Goal: Task Accomplishment & Management: Manage account settings

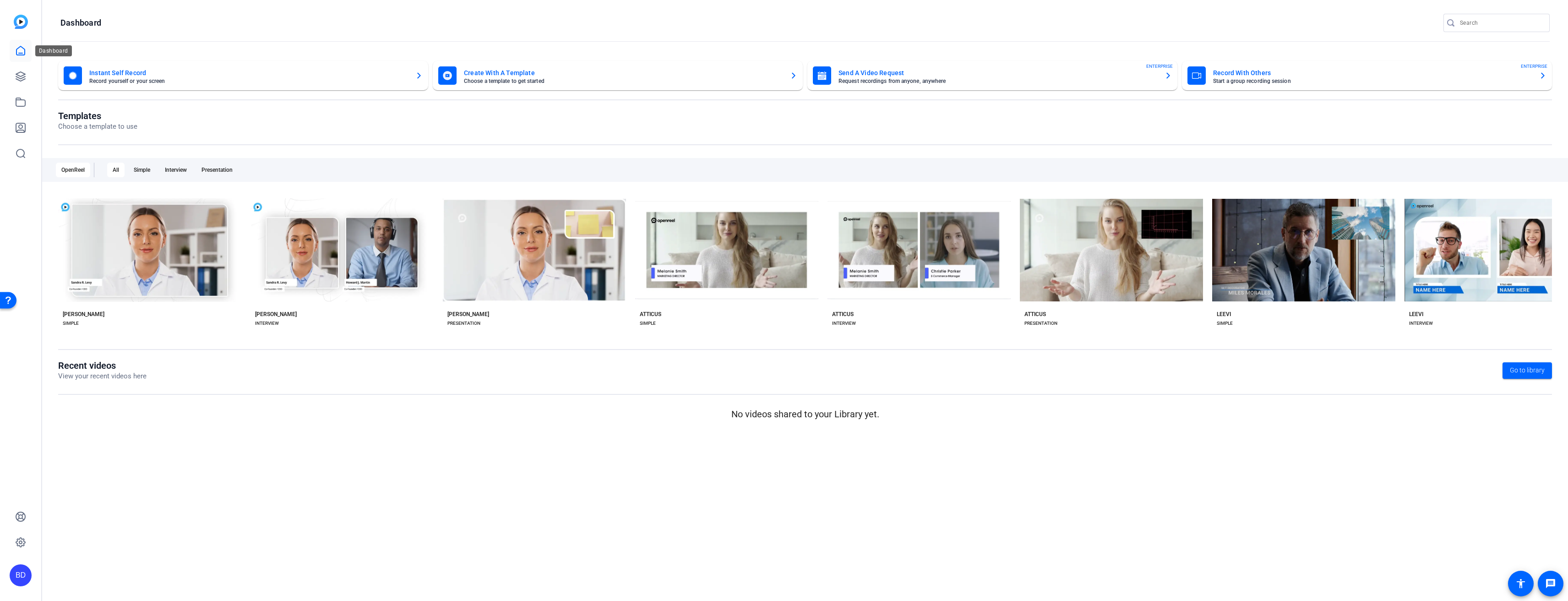
click at [26, 53] on icon at bounding box center [21, 51] width 11 height 11
click at [26, 70] on link at bounding box center [21, 77] width 22 height 22
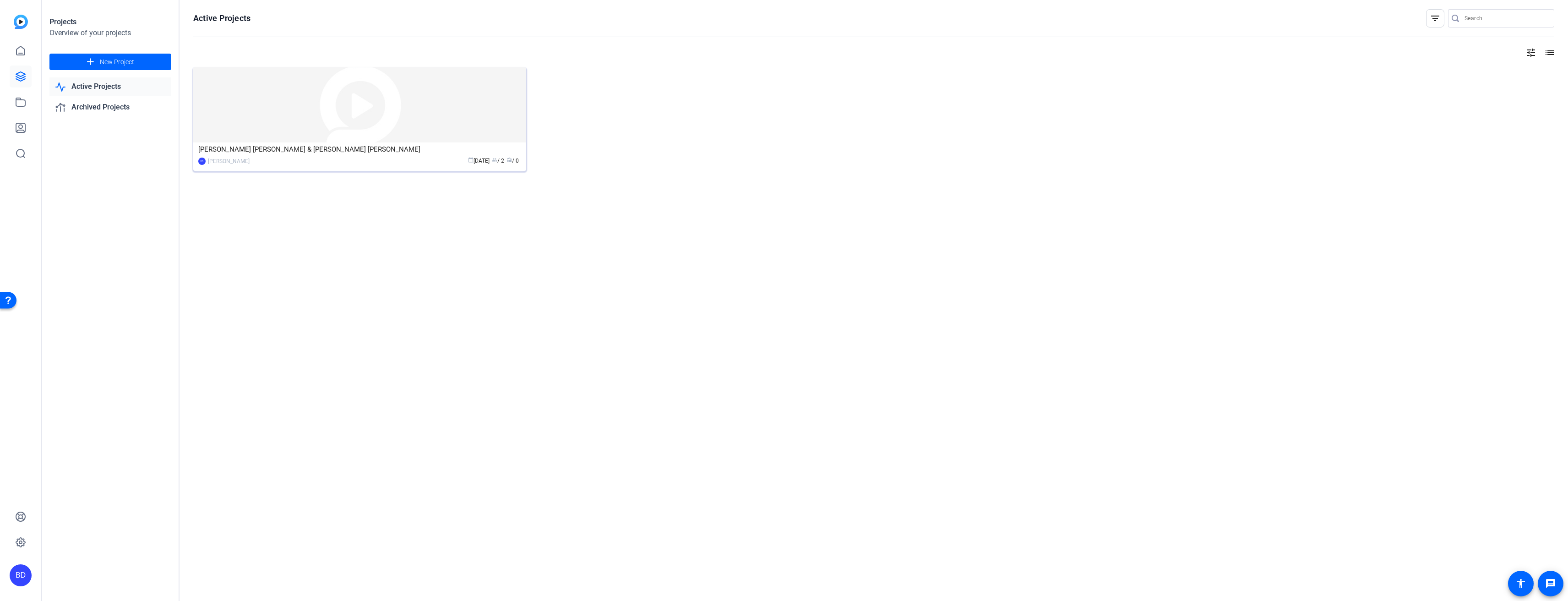
click at [357, 154] on div "[PERSON_NAME] [PERSON_NAME] & [PERSON_NAME] [PERSON_NAME]" at bounding box center [360, 150] width 323 height 14
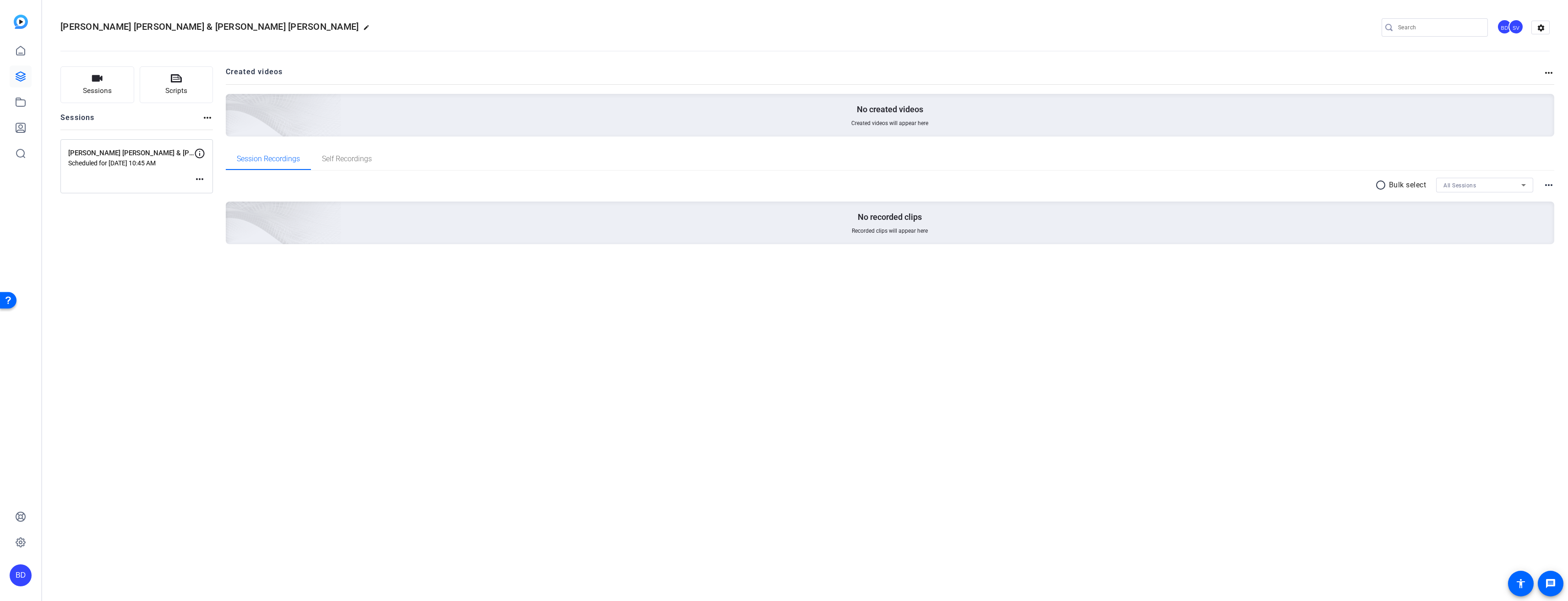
click at [148, 169] on div "Elder Gerrit W. Gong & Elder Saxon Baltzer Interview Scheduled for Aug 13, 2025…" at bounding box center [136, 166] width 152 height 54
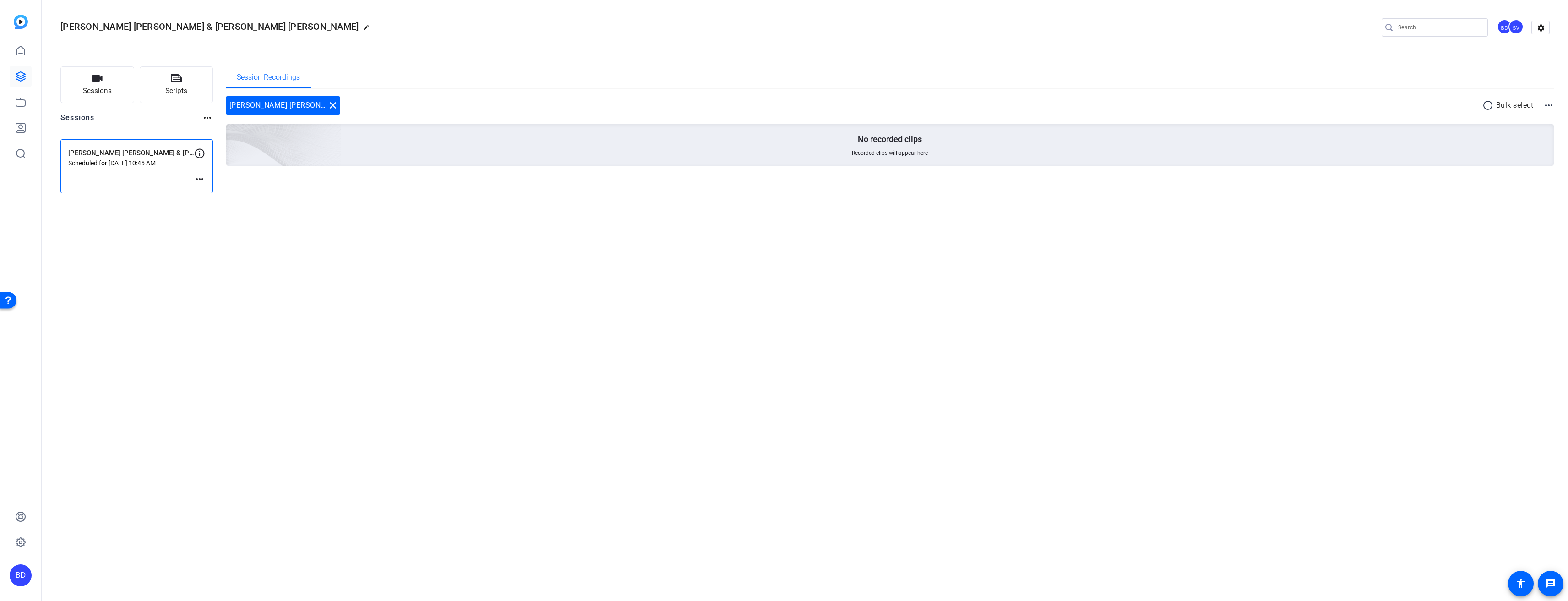
click at [196, 177] on mat-icon "more_horiz" at bounding box center [200, 179] width 11 height 11
click at [139, 173] on div at bounding box center [784, 300] width 1568 height 601
click at [269, 84] on span "Session Recordings" at bounding box center [268, 77] width 63 height 22
click at [126, 156] on p "[PERSON_NAME] [PERSON_NAME] & [PERSON_NAME] [PERSON_NAME] Interview" at bounding box center [131, 153] width 126 height 10
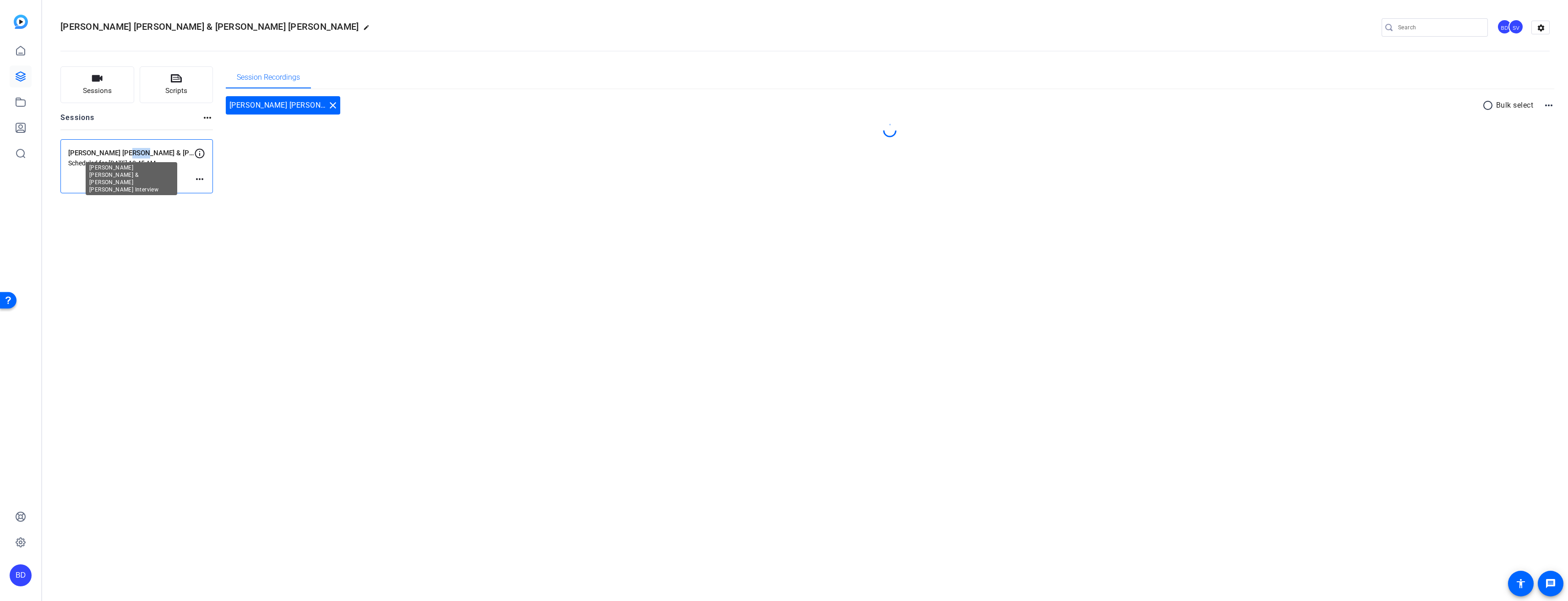
click at [126, 156] on p "[PERSON_NAME] [PERSON_NAME] & [PERSON_NAME] [PERSON_NAME] Interview" at bounding box center [131, 153] width 126 height 10
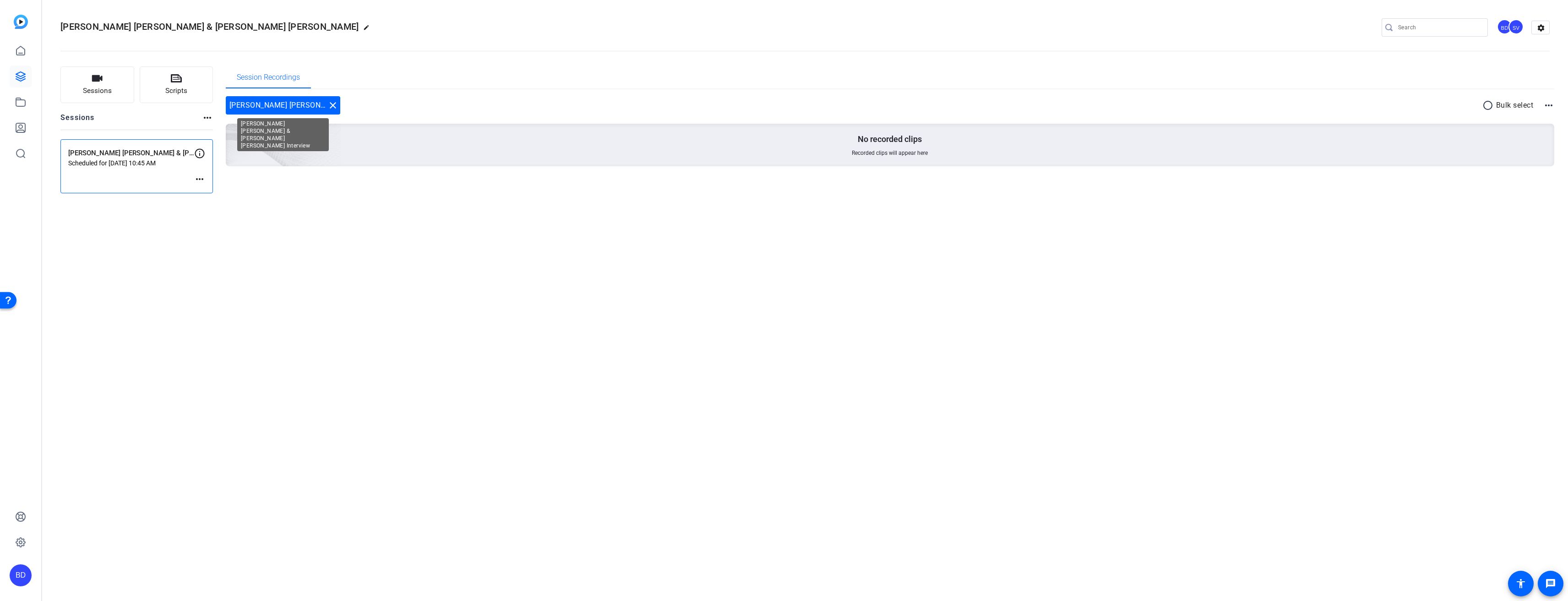
click at [261, 108] on div "Elder Gerrit W. Gong & Elder Saxon Baltzer Interview close" at bounding box center [283, 105] width 114 height 19
click at [199, 181] on mat-icon "more_horiz" at bounding box center [200, 179] width 11 height 11
click at [224, 189] on span "Edit Session" at bounding box center [222, 193] width 41 height 11
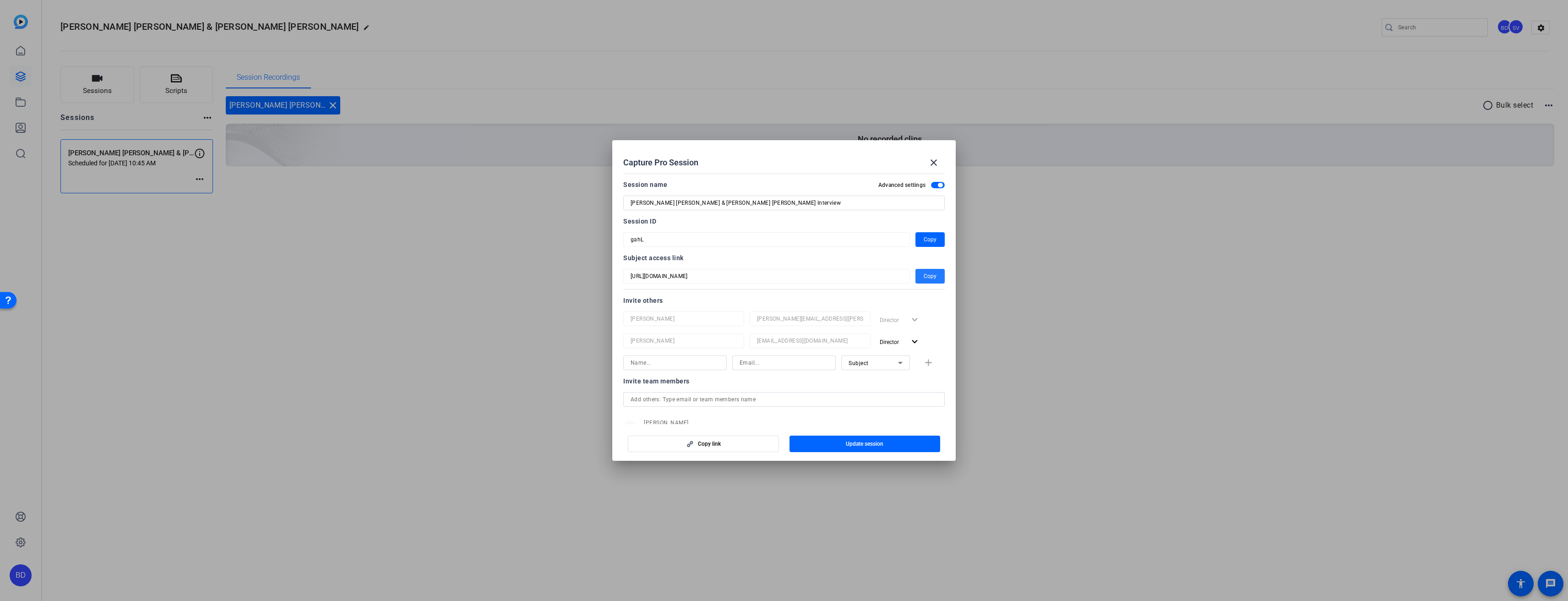
click at [924, 276] on span "Copy" at bounding box center [930, 276] width 13 height 11
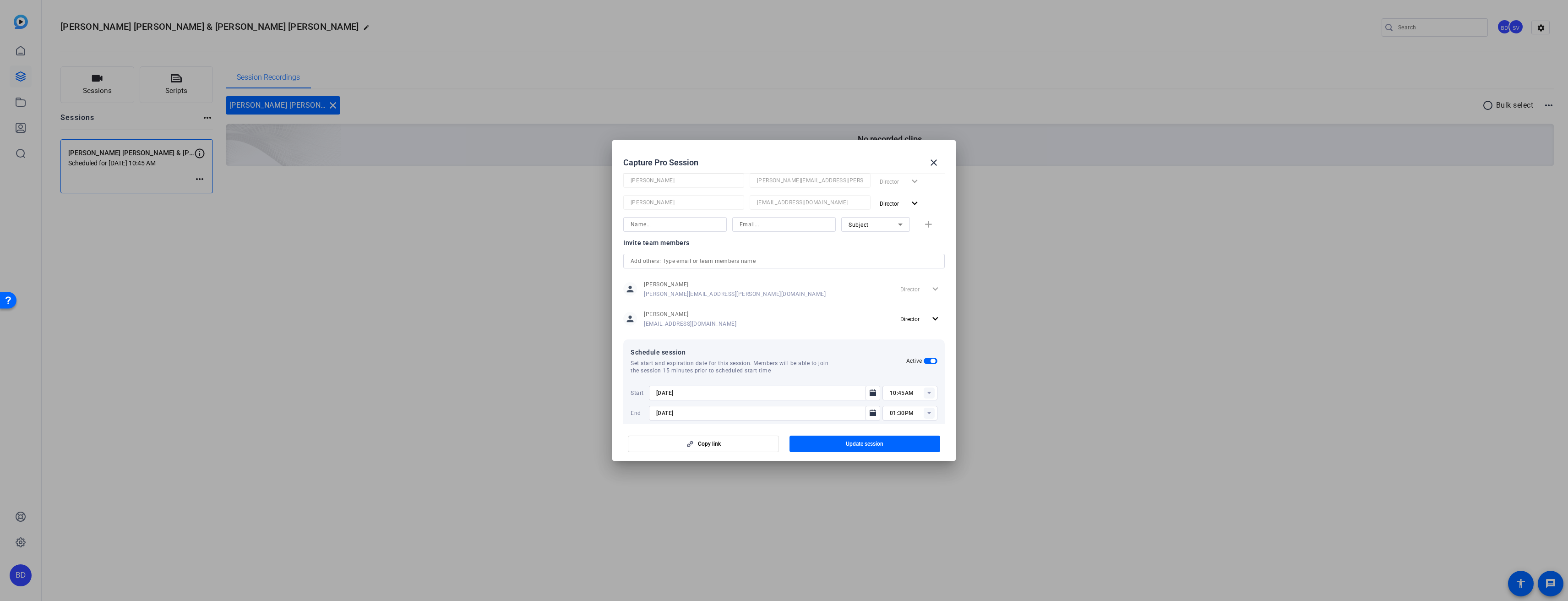
scroll to position [152, 0]
click at [924, 378] on rect at bounding box center [929, 379] width 11 height 11
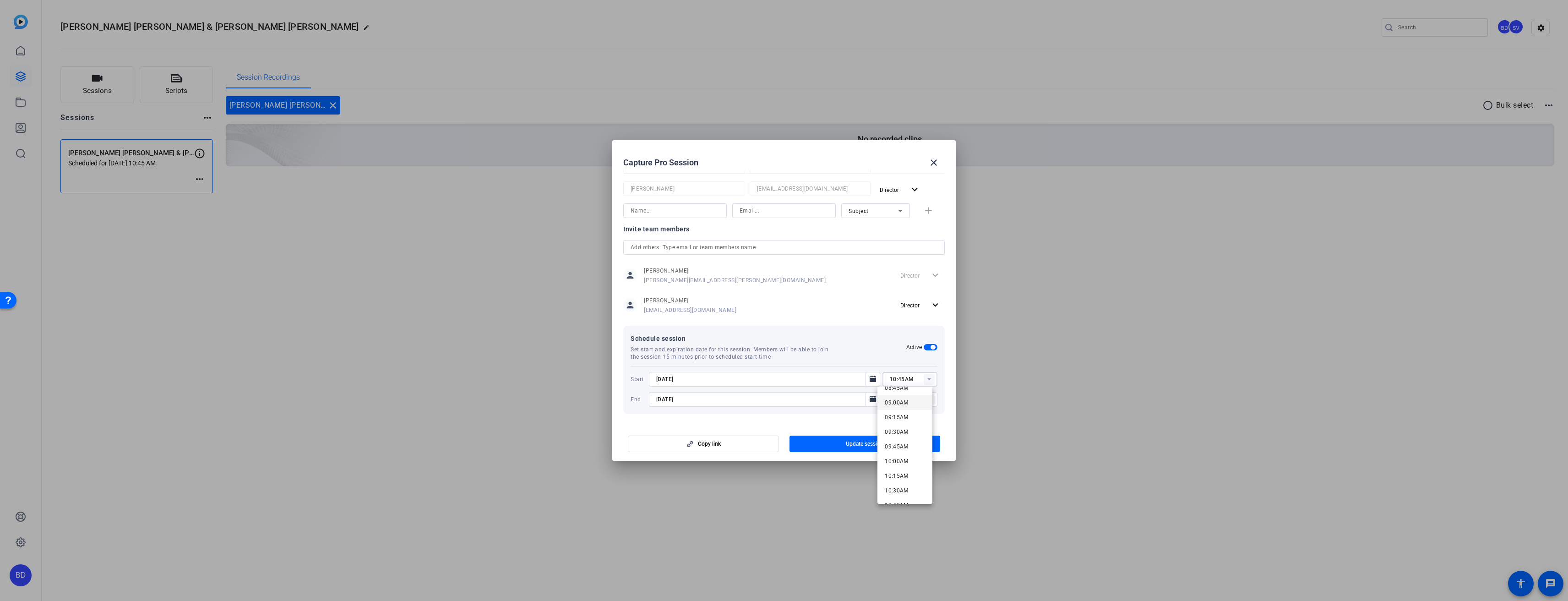
scroll to position [522, 0]
click at [906, 403] on span "09:00AM" at bounding box center [896, 403] width 24 height 6
type input "09:00AM"
click at [914, 438] on span "button" at bounding box center [864, 444] width 151 height 22
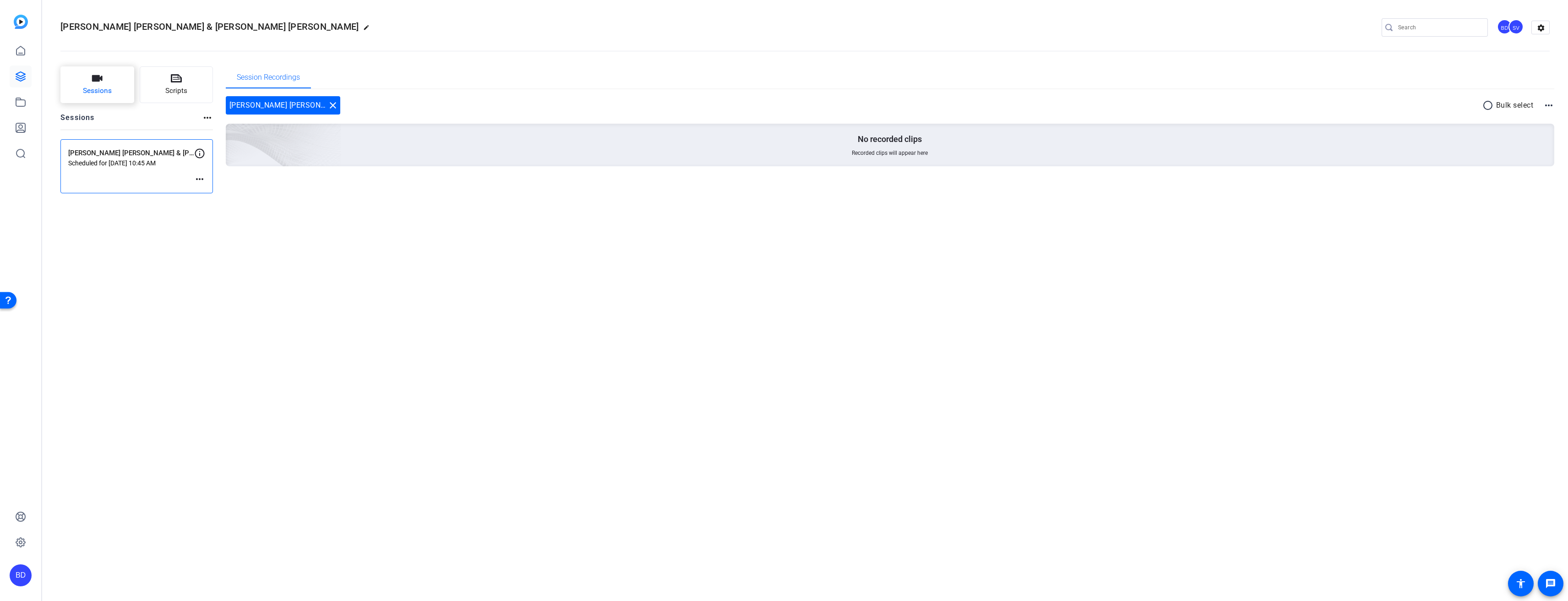
click at [99, 96] on span "Sessions" at bounding box center [97, 90] width 29 height 10
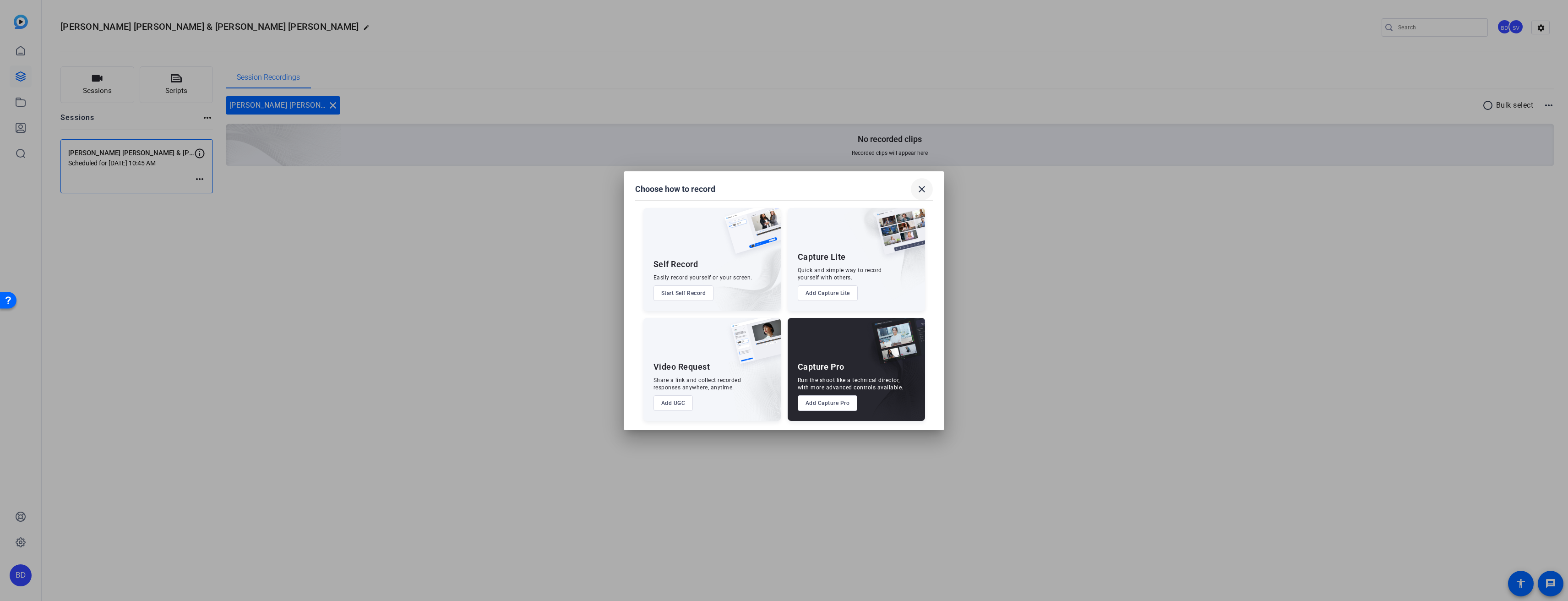
click at [919, 190] on mat-icon "close" at bounding box center [922, 189] width 11 height 11
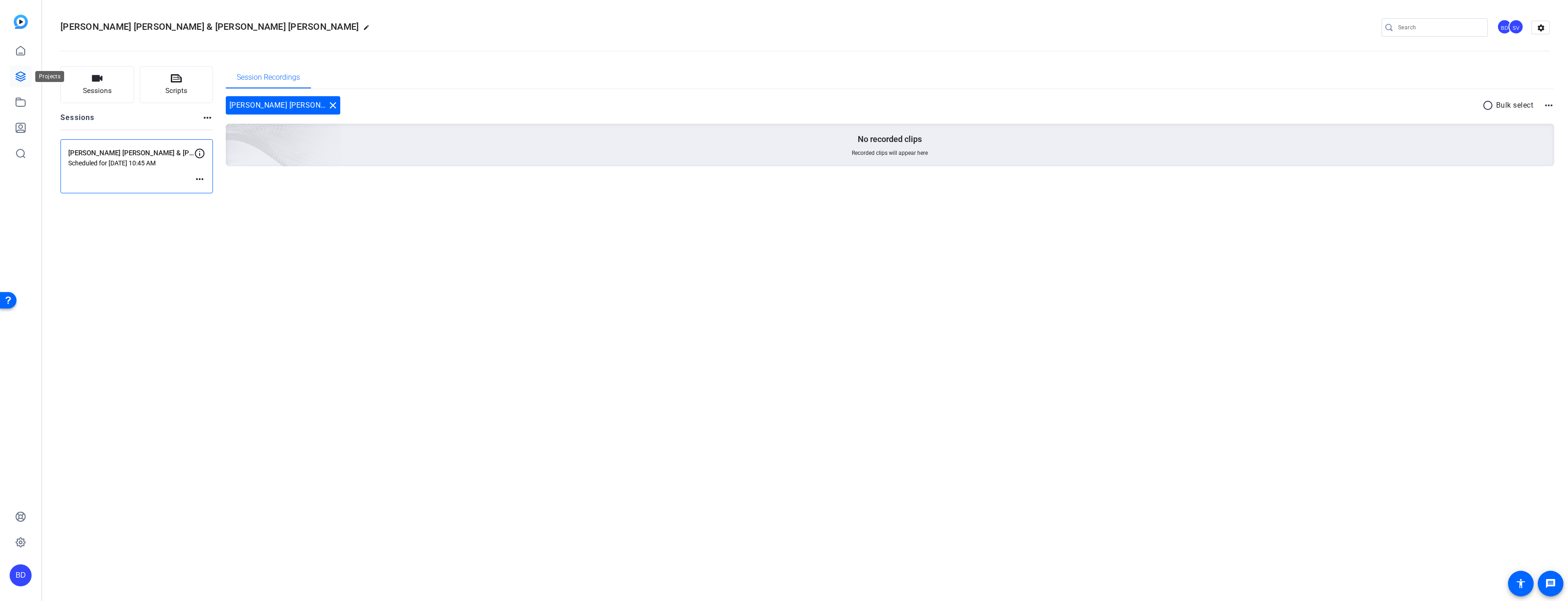
click at [26, 77] on icon at bounding box center [20, 76] width 9 height 9
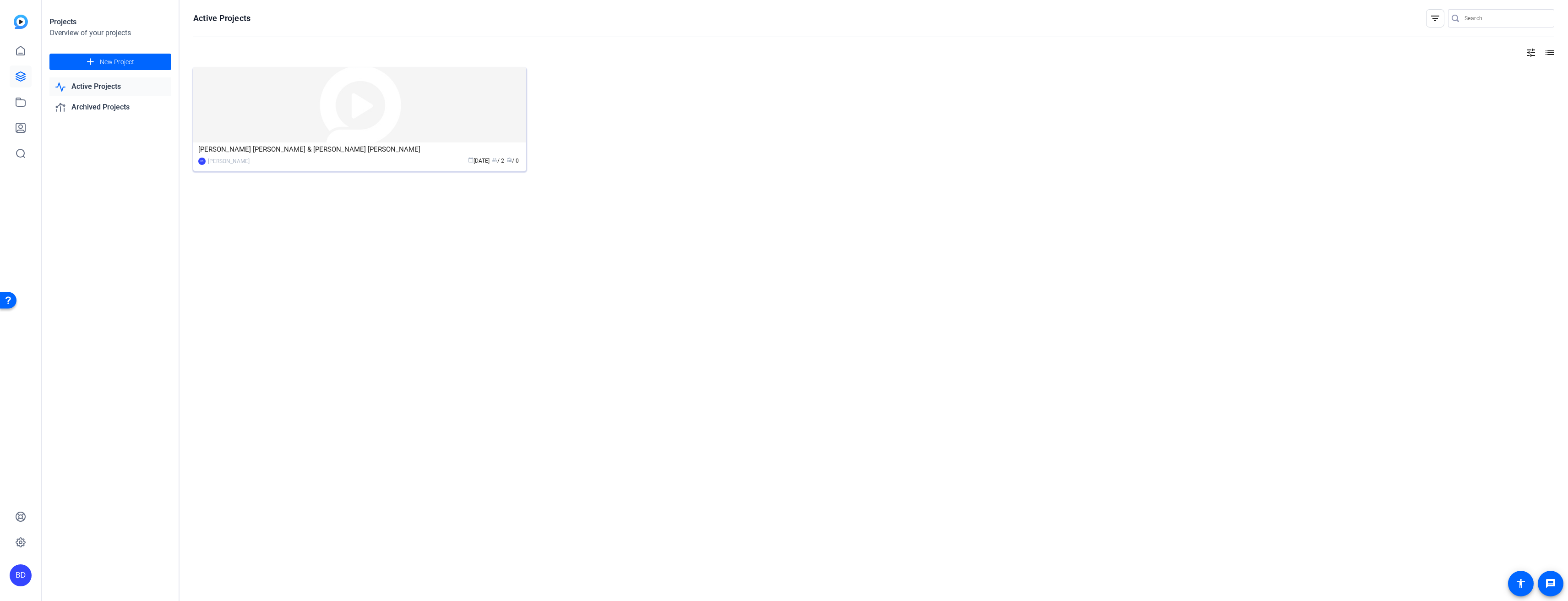
click at [420, 149] on div "[PERSON_NAME] [PERSON_NAME] & [PERSON_NAME] [PERSON_NAME]" at bounding box center [360, 150] width 323 height 14
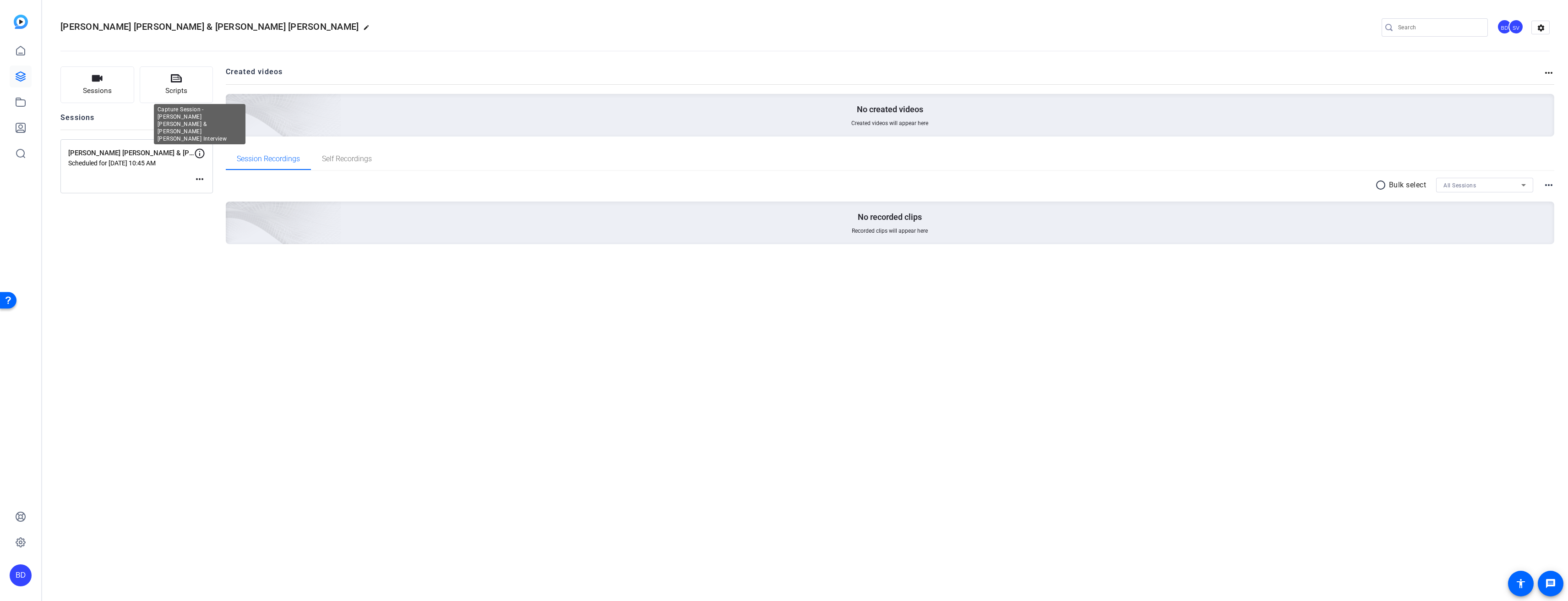
click at [201, 154] on icon at bounding box center [200, 154] width 11 height 11
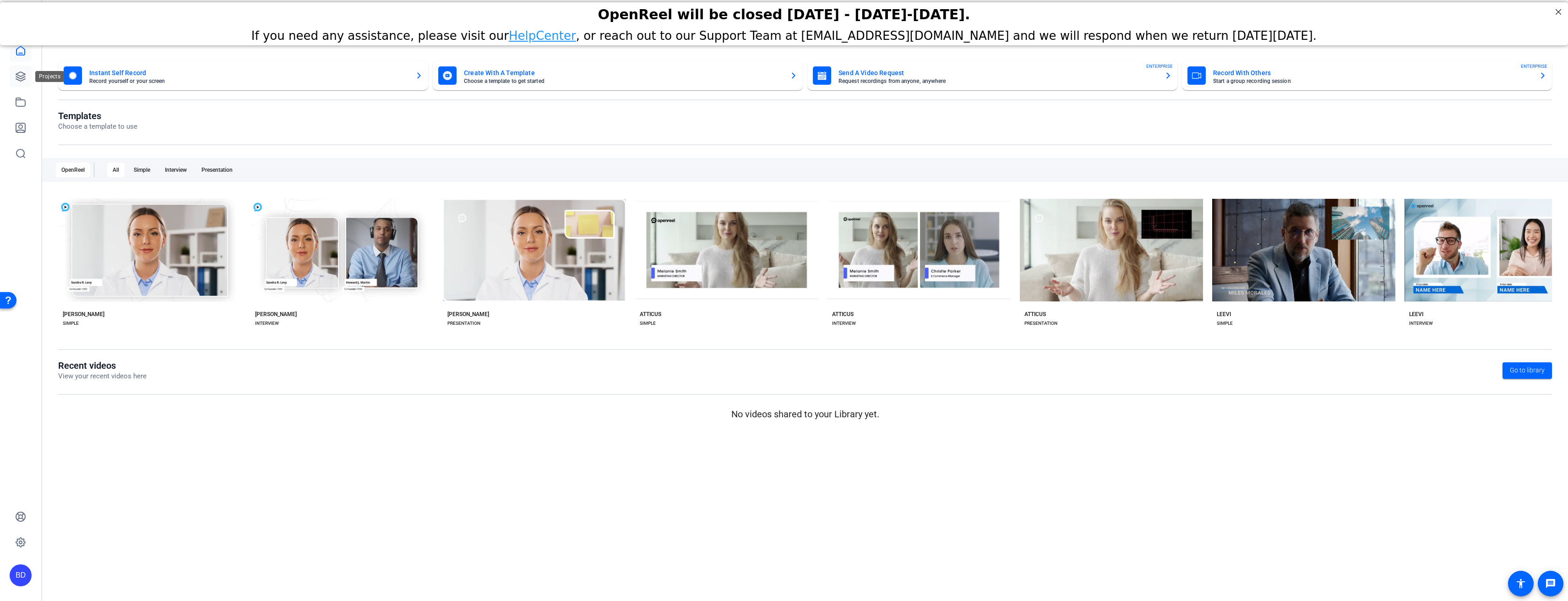
click at [21, 71] on icon at bounding box center [21, 77] width 11 height 11
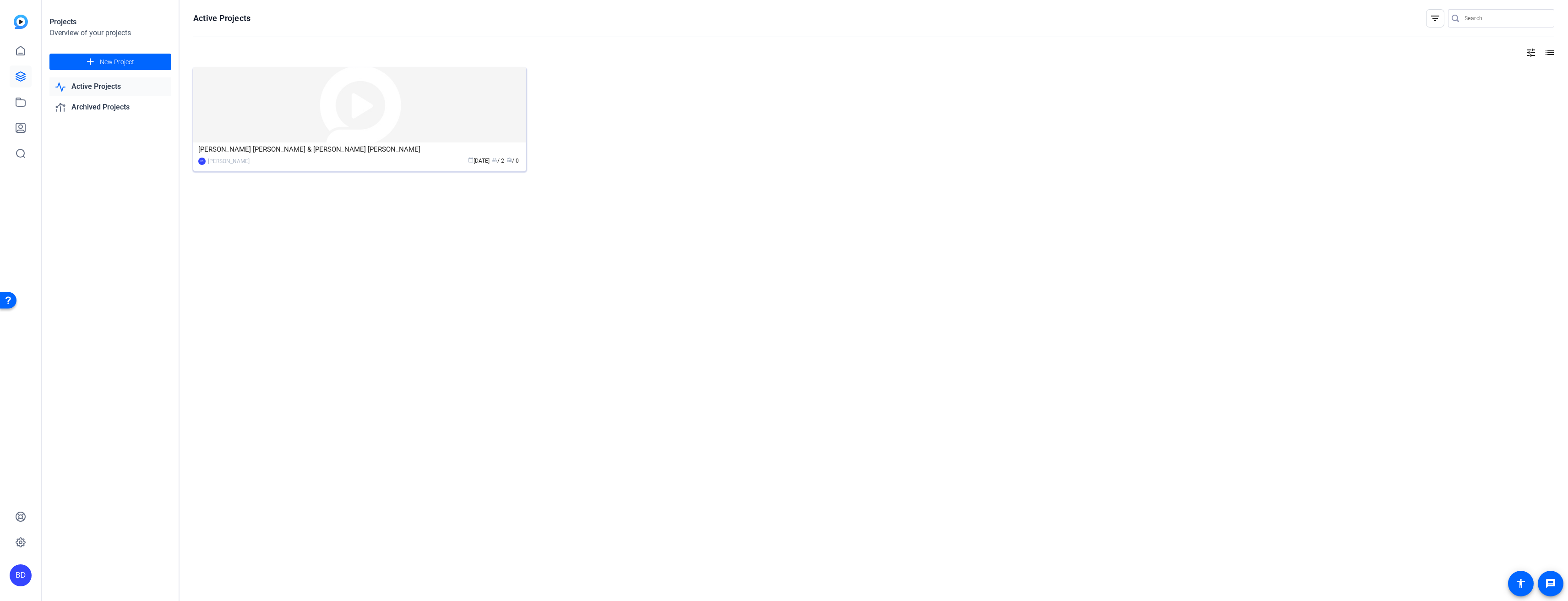
click at [354, 148] on div "[PERSON_NAME] [PERSON_NAME] & [PERSON_NAME] [PERSON_NAME]" at bounding box center [360, 150] width 323 height 14
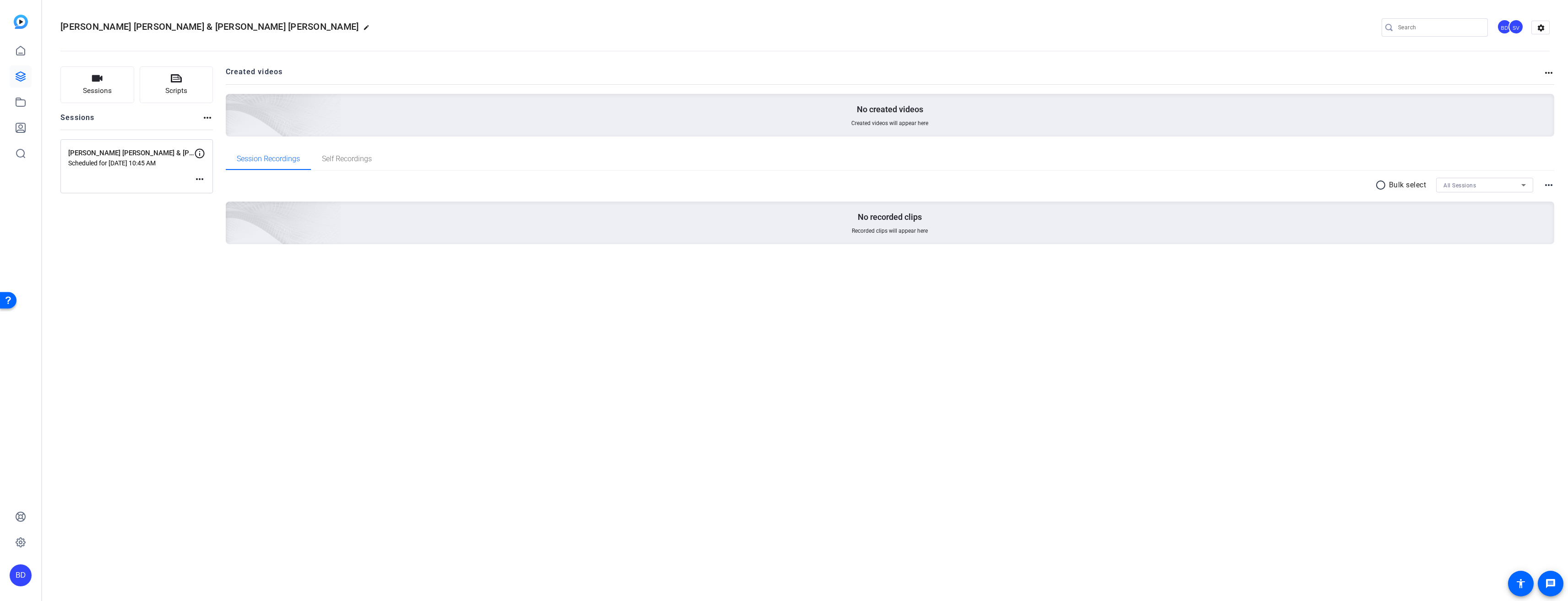
click at [194, 179] on mat-icon "more_horiz" at bounding box center [200, 179] width 11 height 11
click at [223, 194] on span "Edit Session" at bounding box center [222, 193] width 41 height 11
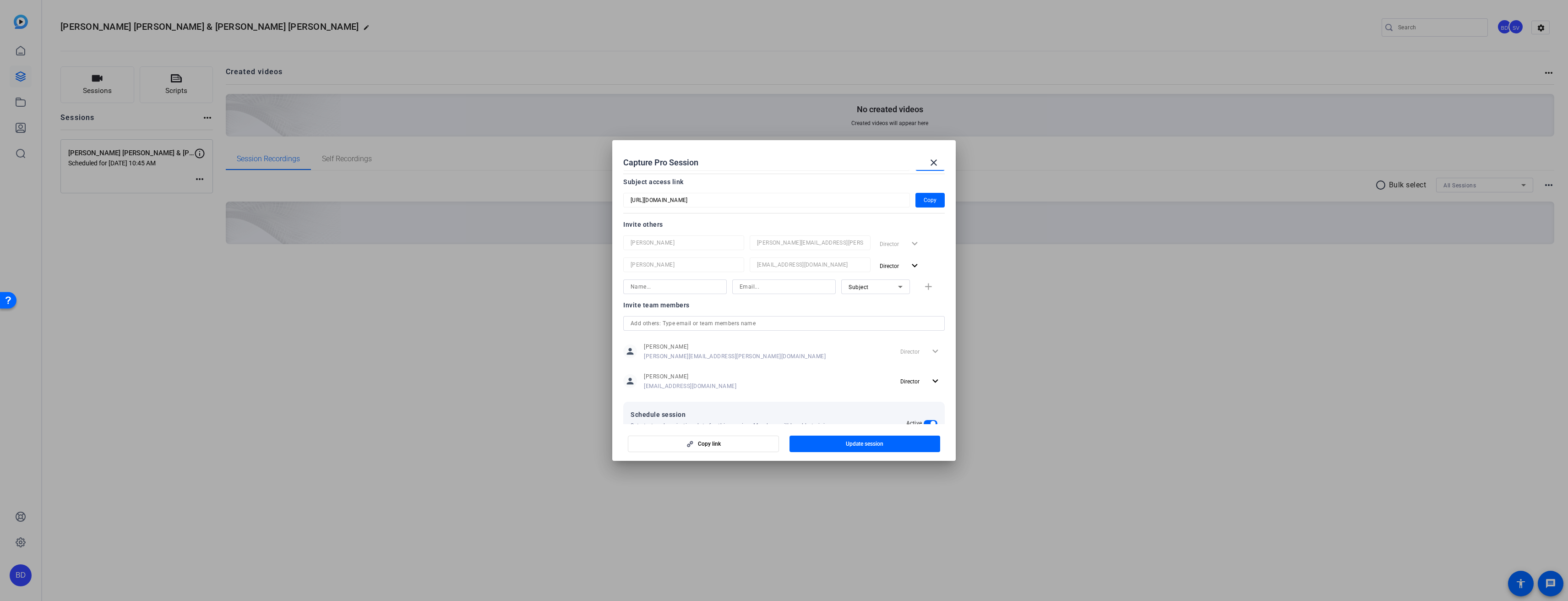
scroll to position [152, 0]
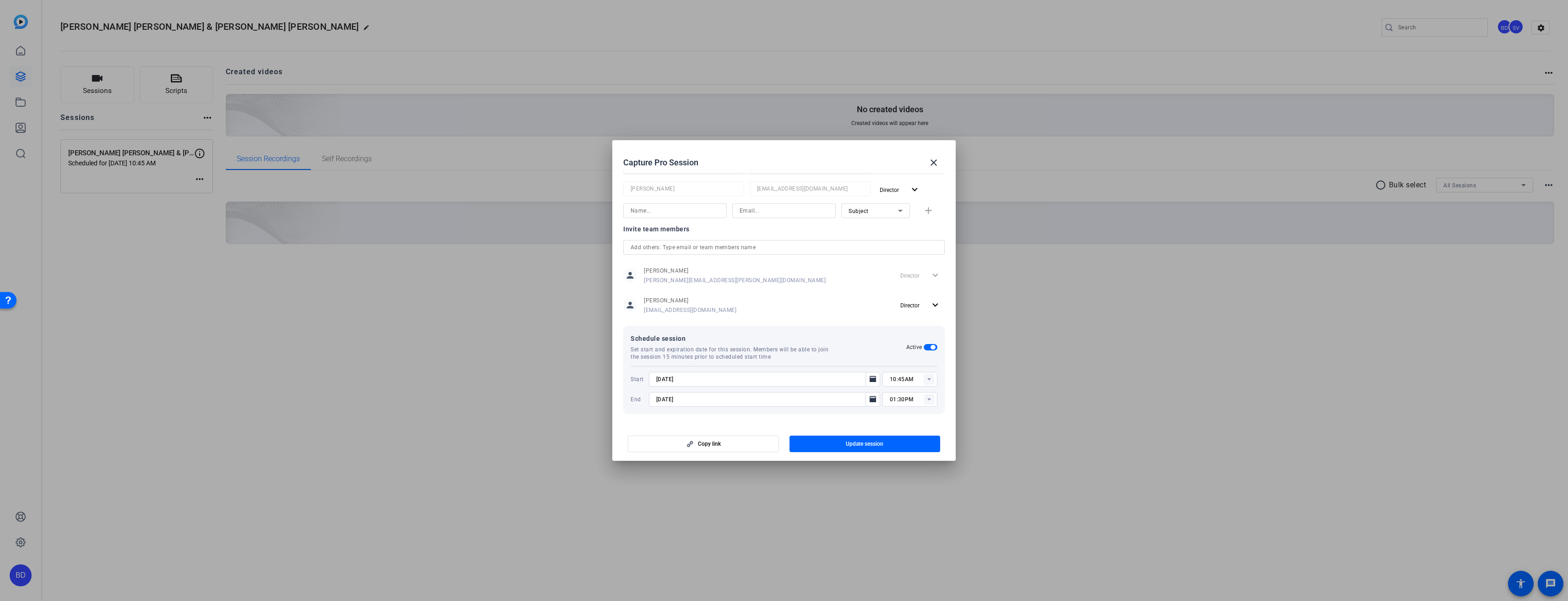
click at [924, 377] on rect at bounding box center [929, 379] width 11 height 11
click at [908, 449] on span "09:00AM" at bounding box center [896, 448] width 24 height 6
type input "09:00AM"
click at [897, 443] on span "button" at bounding box center [864, 444] width 151 height 22
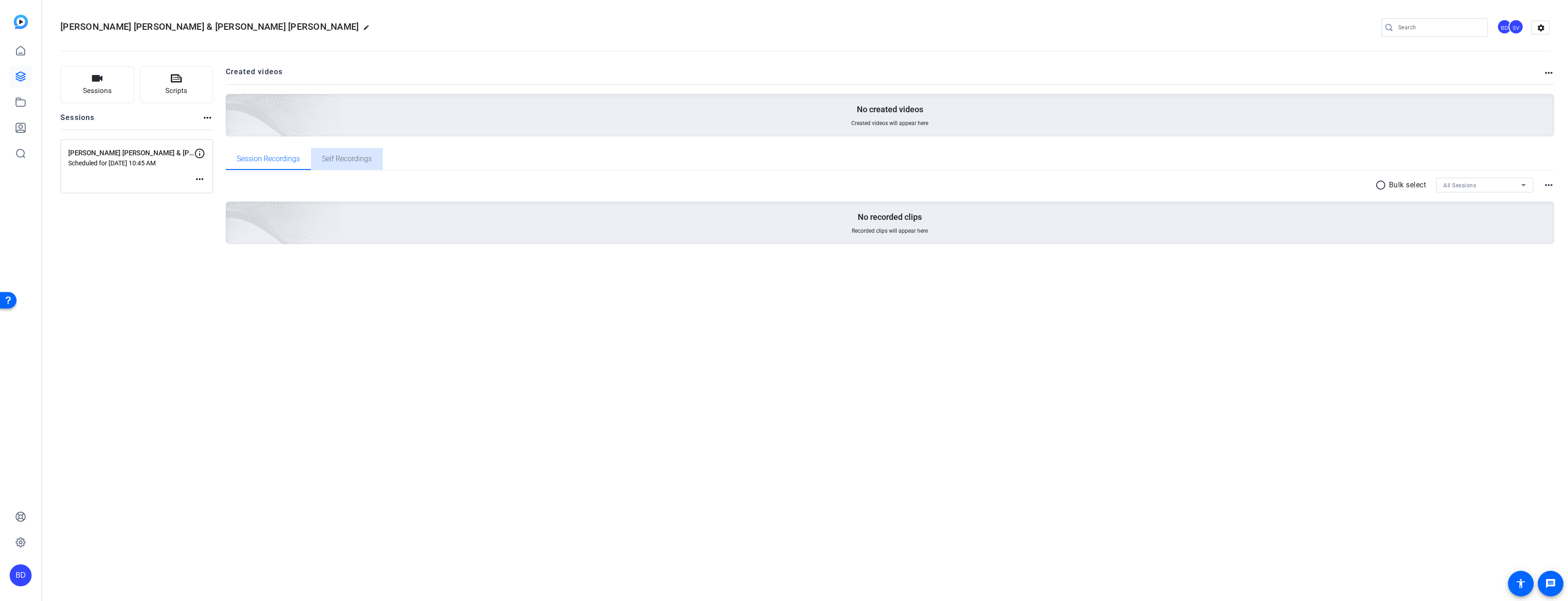
click at [343, 163] on span "Self Recordings" at bounding box center [347, 159] width 50 height 22
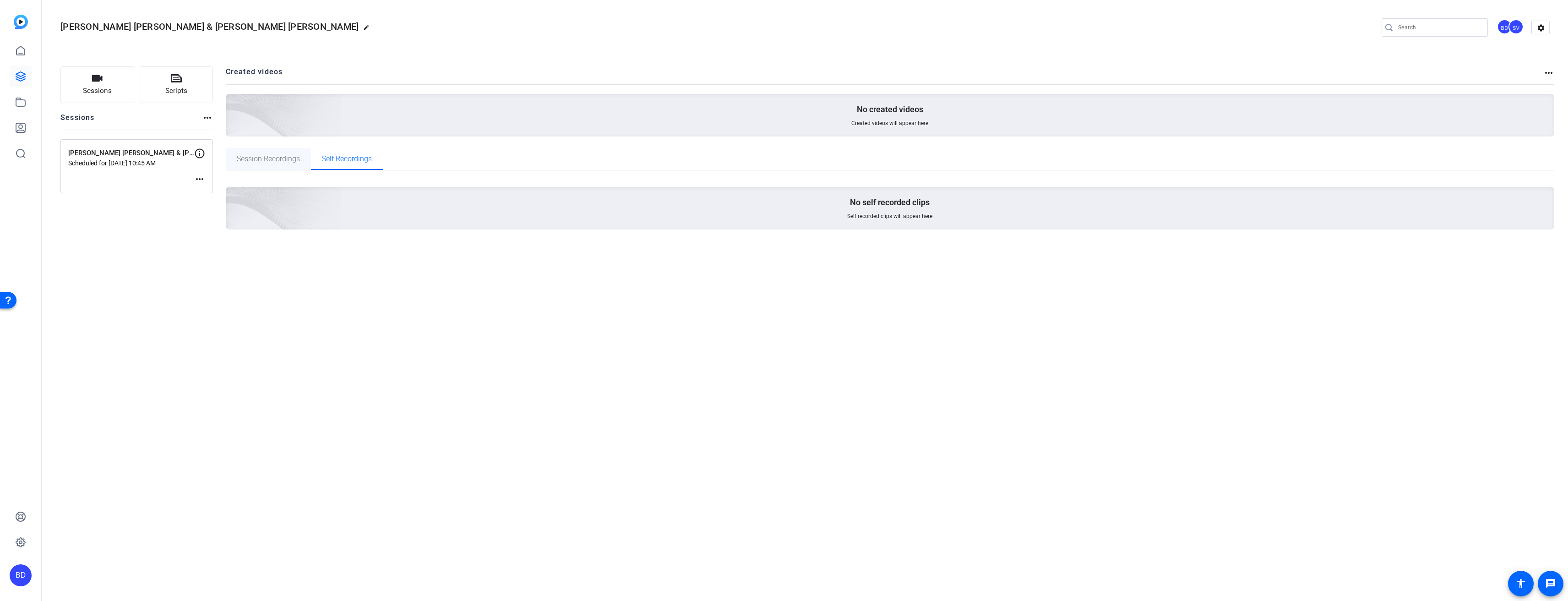
click at [261, 164] on span "Session Recordings" at bounding box center [268, 159] width 63 height 22
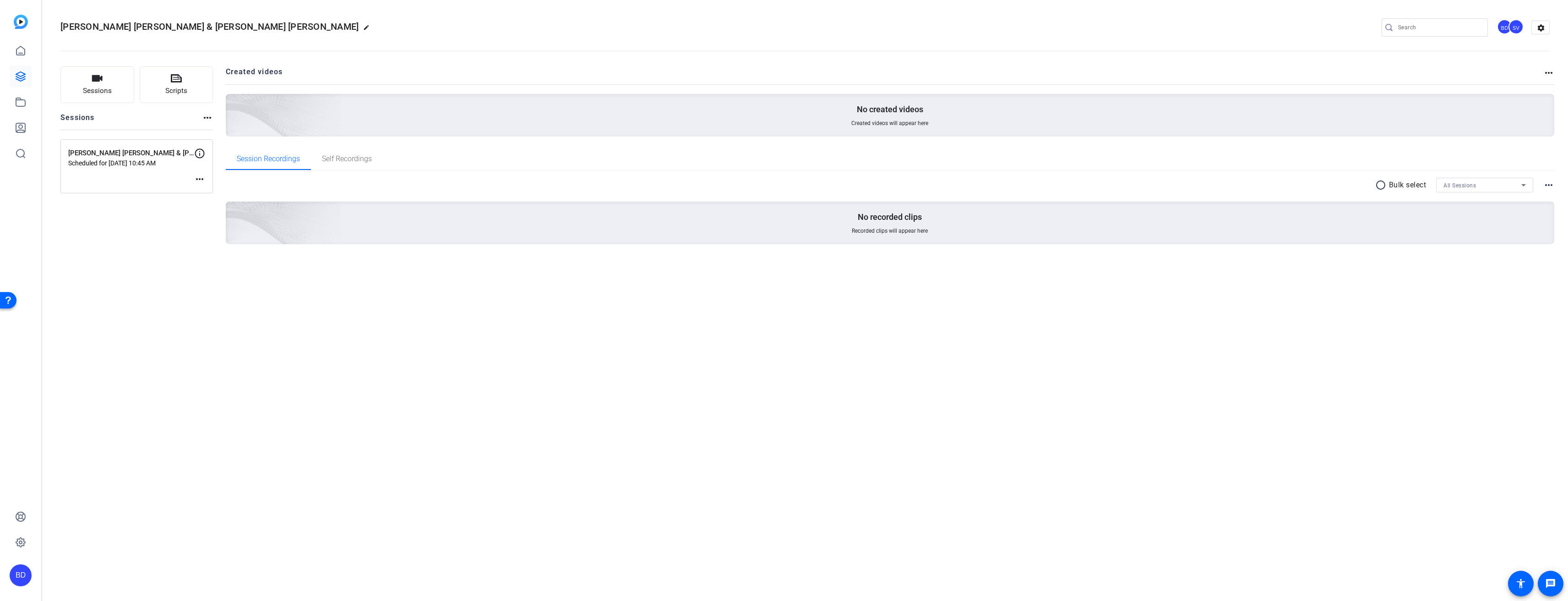
click at [208, 118] on mat-icon "more_horiz" at bounding box center [207, 118] width 11 height 11
click at [172, 125] on div at bounding box center [784, 300] width 1568 height 601
click at [23, 52] on icon at bounding box center [21, 51] width 11 height 11
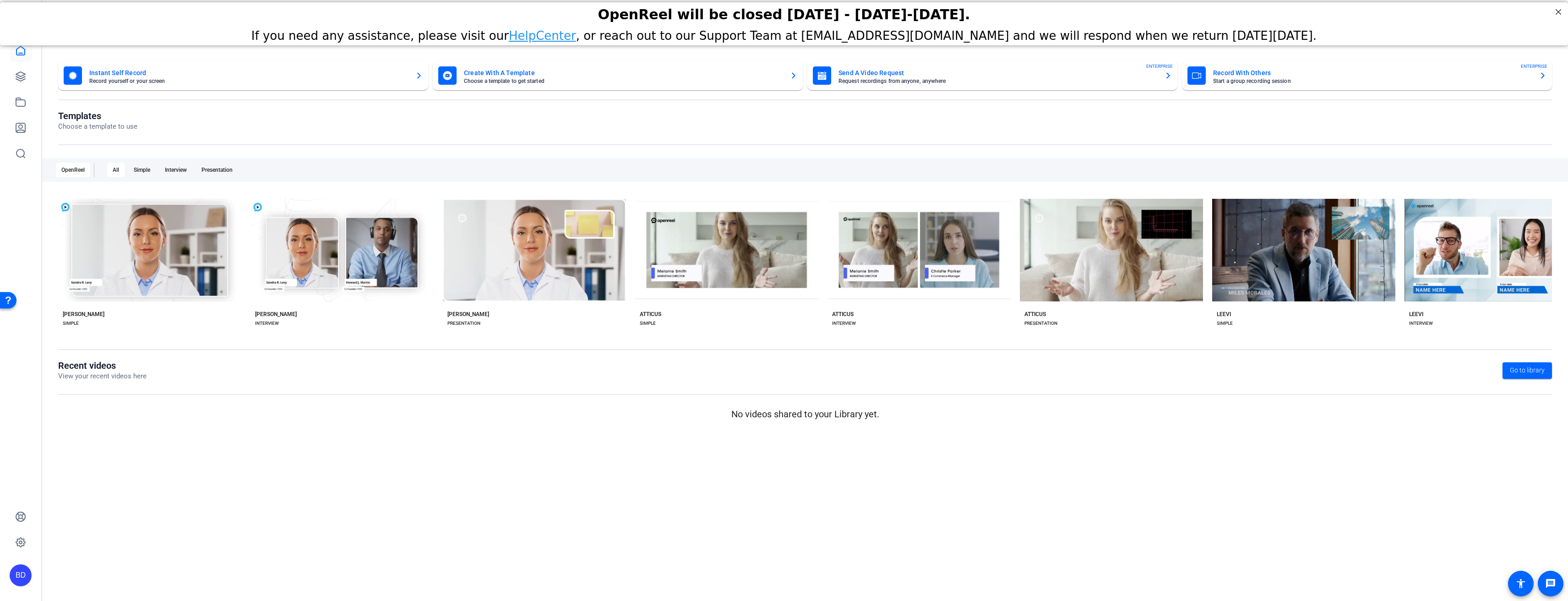
click at [294, 131] on openreel-page-title "Templates Choose a template to use" at bounding box center [804, 121] width 1494 height 21
click at [26, 576] on div "BD" at bounding box center [21, 575] width 22 height 22
click at [61, 547] on div "[PERSON_NAME]" at bounding box center [77, 546] width 71 height 9
click at [19, 85] on link at bounding box center [21, 77] width 22 height 22
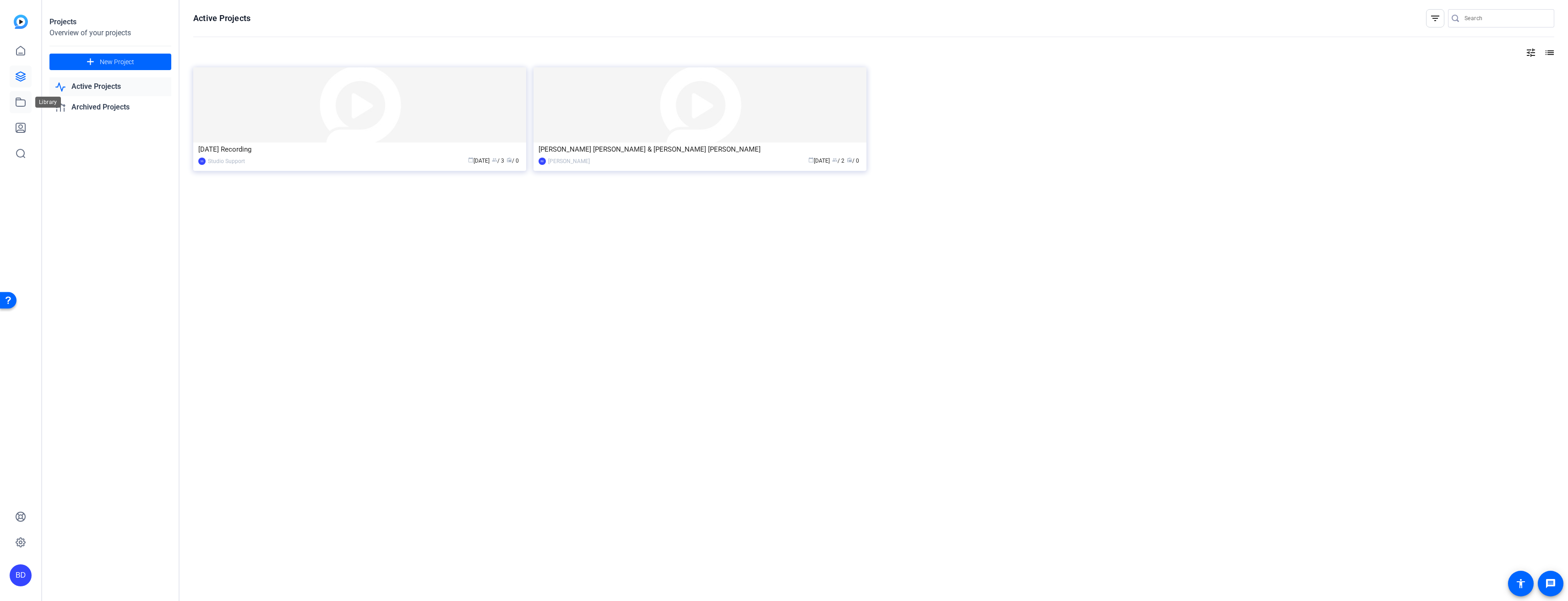
click at [21, 101] on icon at bounding box center [21, 102] width 11 height 11
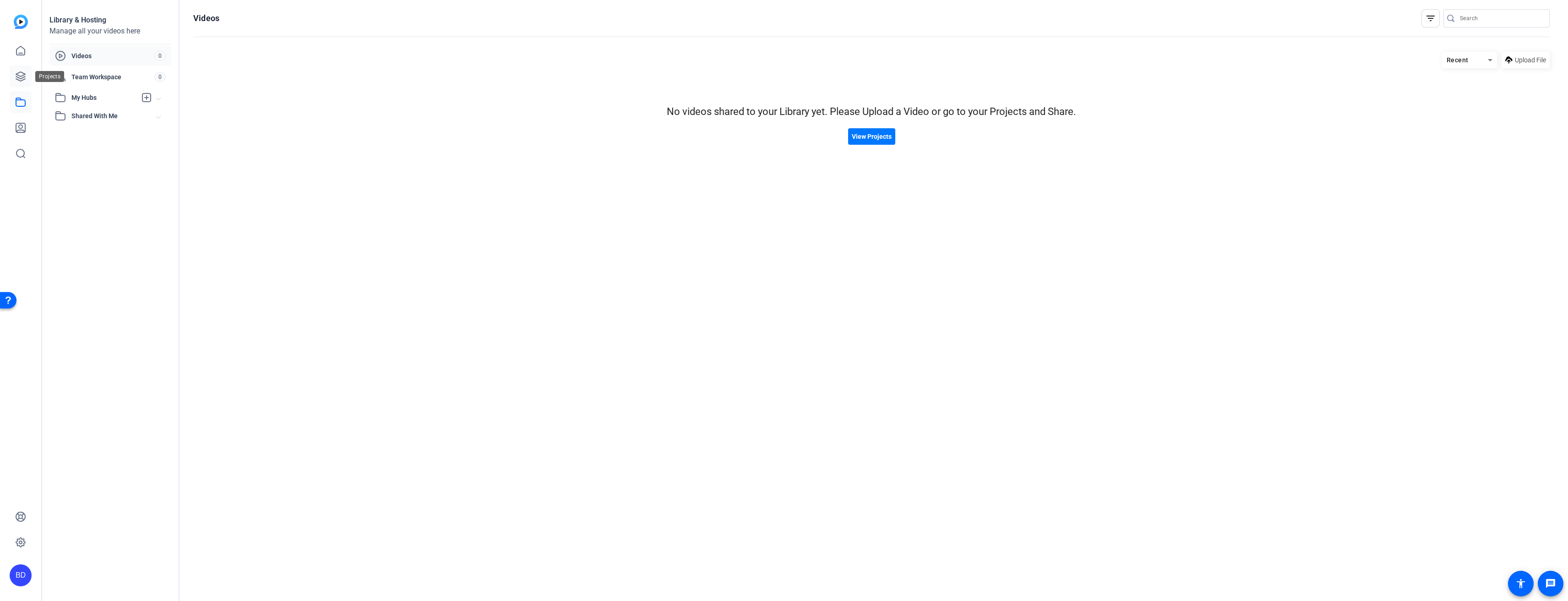
click at [21, 85] on link at bounding box center [21, 77] width 22 height 22
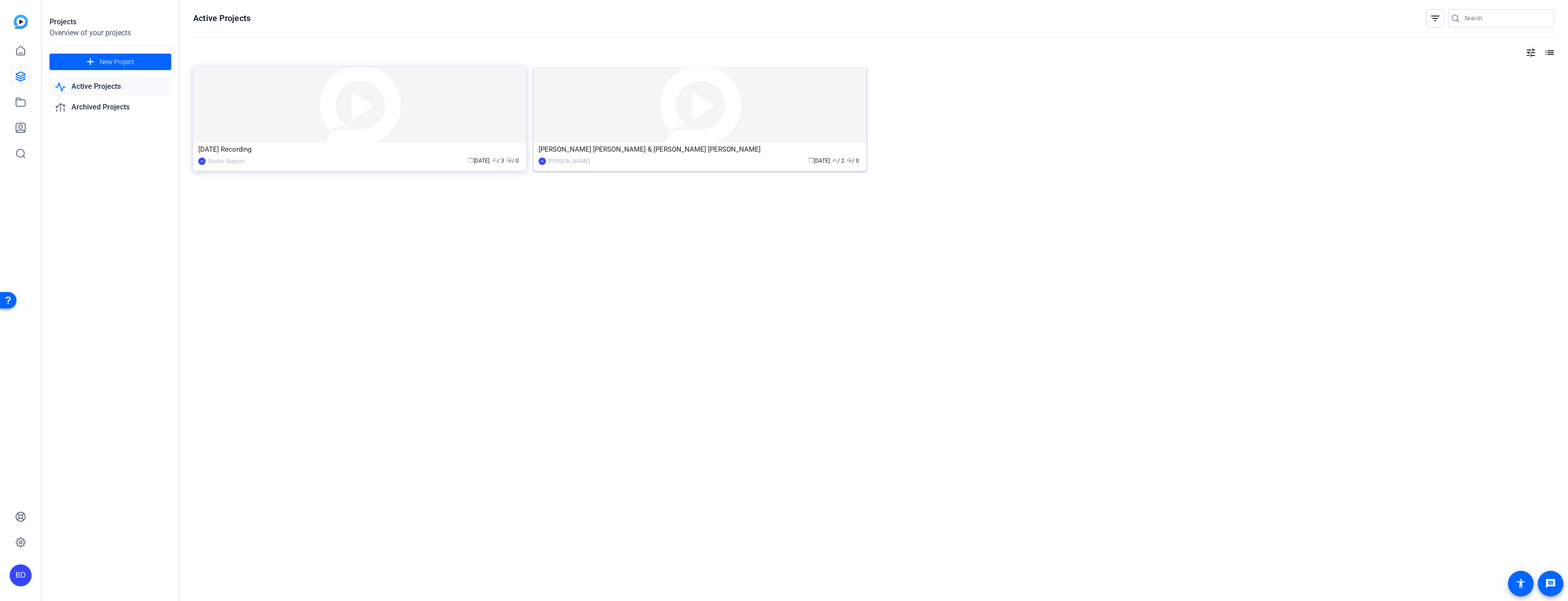
click at [732, 151] on div "[PERSON_NAME] [PERSON_NAME] & [PERSON_NAME] [PERSON_NAME]" at bounding box center [700, 150] width 323 height 14
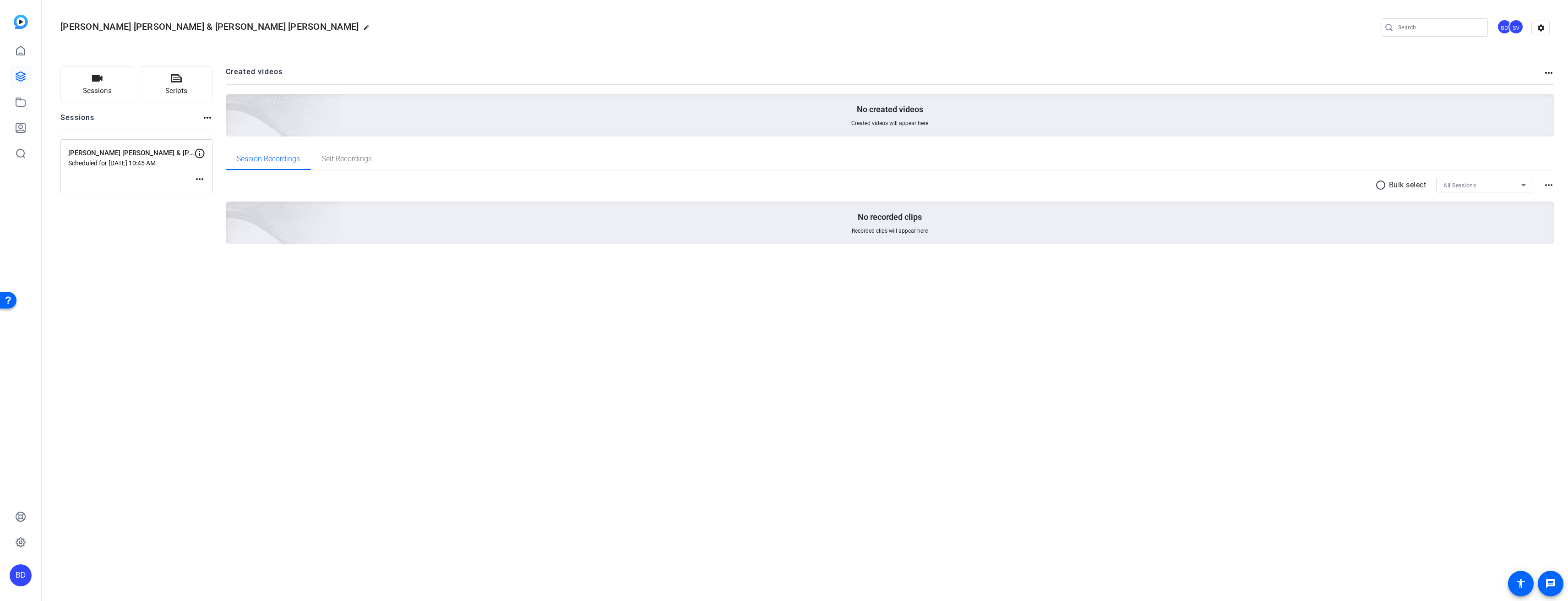
click at [200, 178] on mat-icon "more_horiz" at bounding box center [200, 179] width 11 height 11
click at [204, 193] on span "Edit Session" at bounding box center [222, 193] width 41 height 11
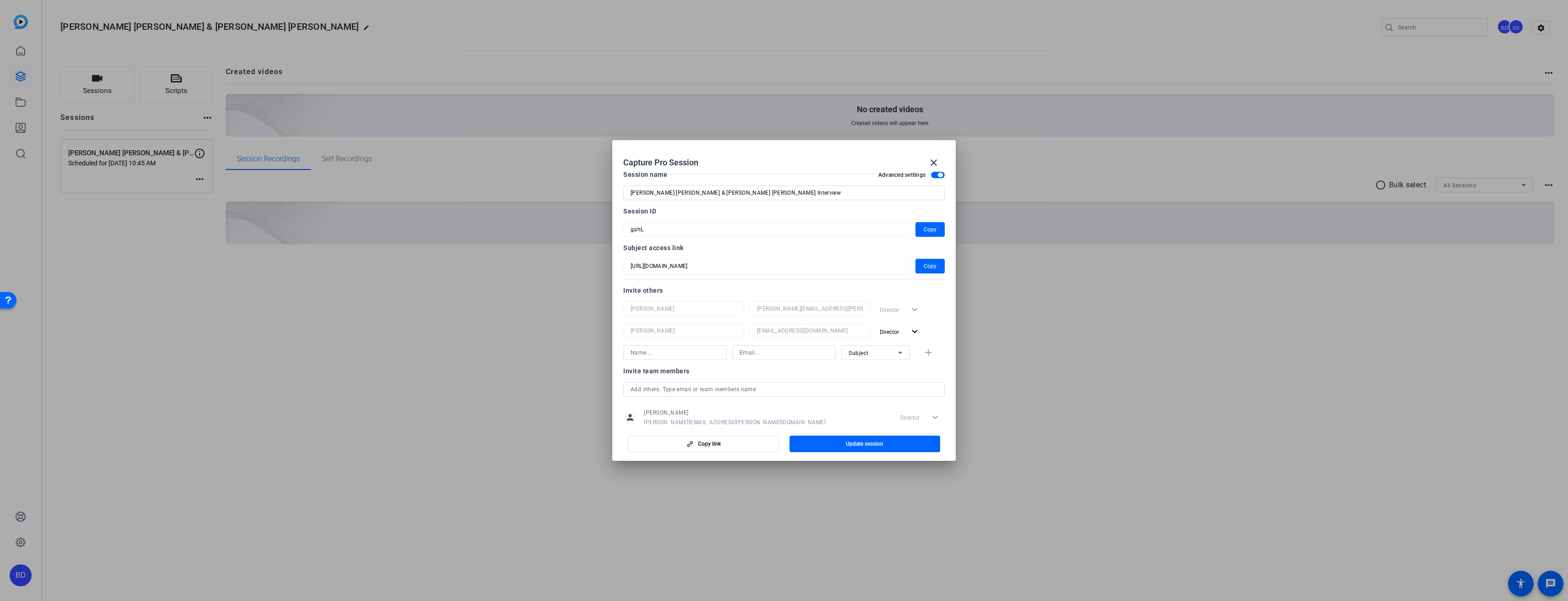
scroll to position [152, 0]
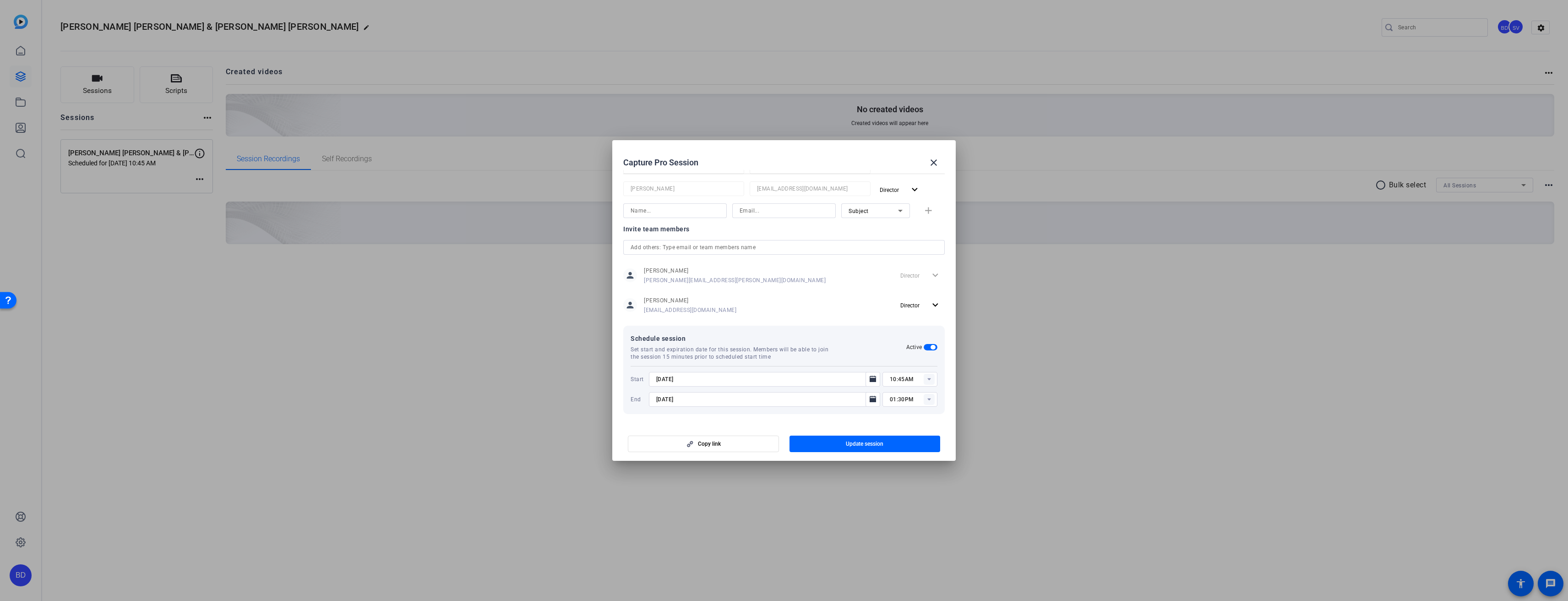
click at [930, 347] on span "button" at bounding box center [933, 347] width 5 height 5
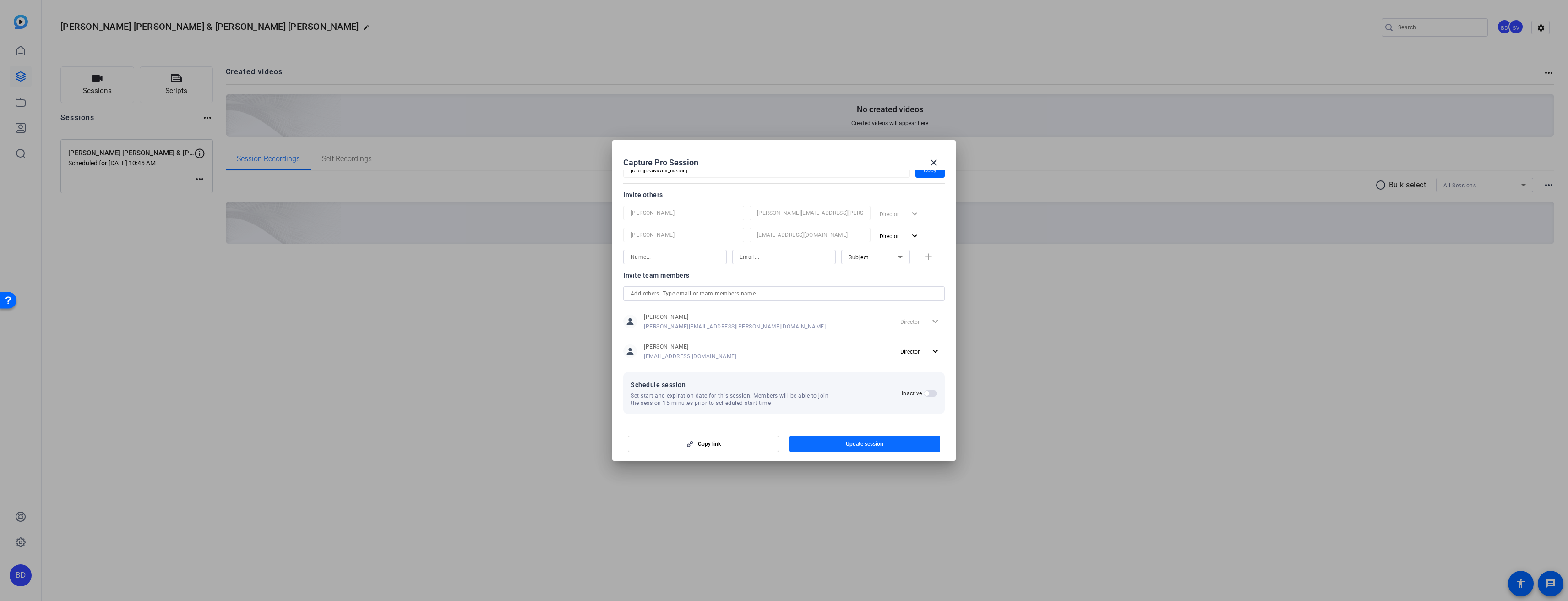
click at [885, 438] on span "button" at bounding box center [864, 444] width 151 height 22
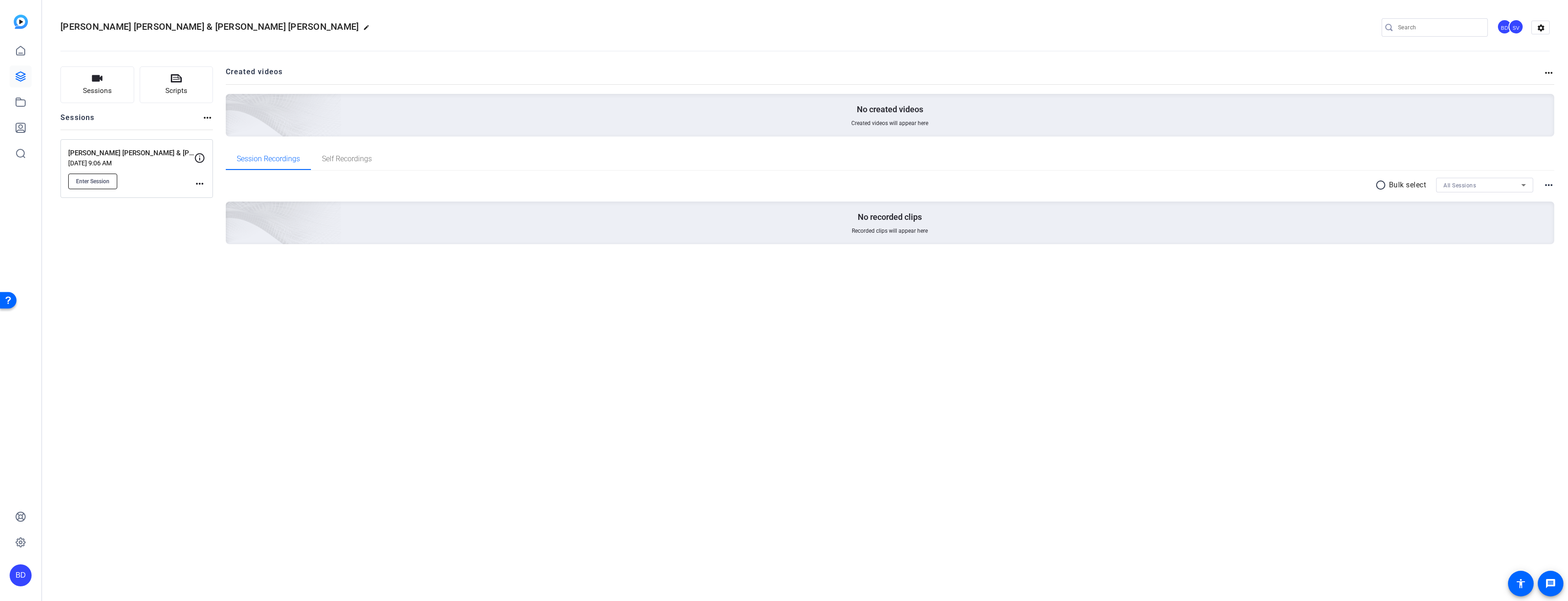
click at [90, 182] on span "Enter Session" at bounding box center [92, 181] width 33 height 8
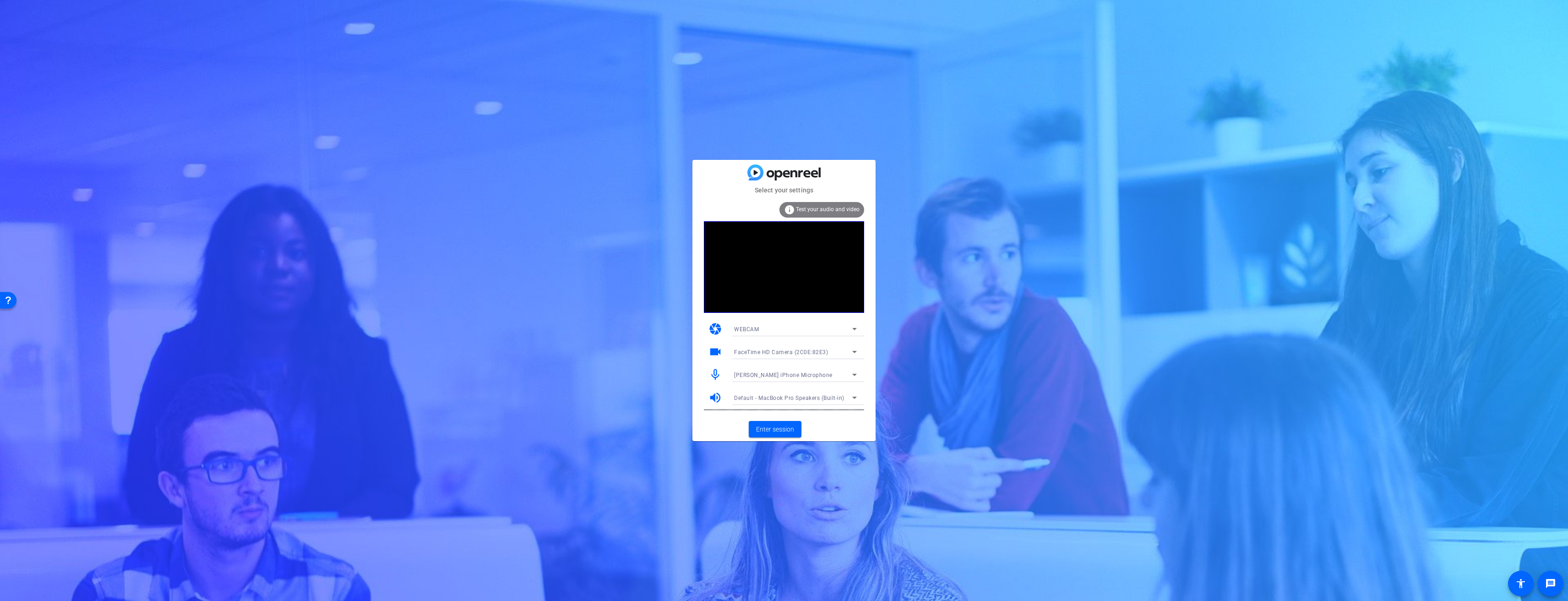
click at [828, 355] on div "FaceTime HD Camera (2C0E:82E3)" at bounding box center [793, 352] width 118 height 12
click at [919, 345] on div at bounding box center [784, 300] width 1568 height 601
click at [771, 410] on div at bounding box center [795, 409] width 137 height 10
click at [777, 424] on span at bounding box center [775, 429] width 52 height 22
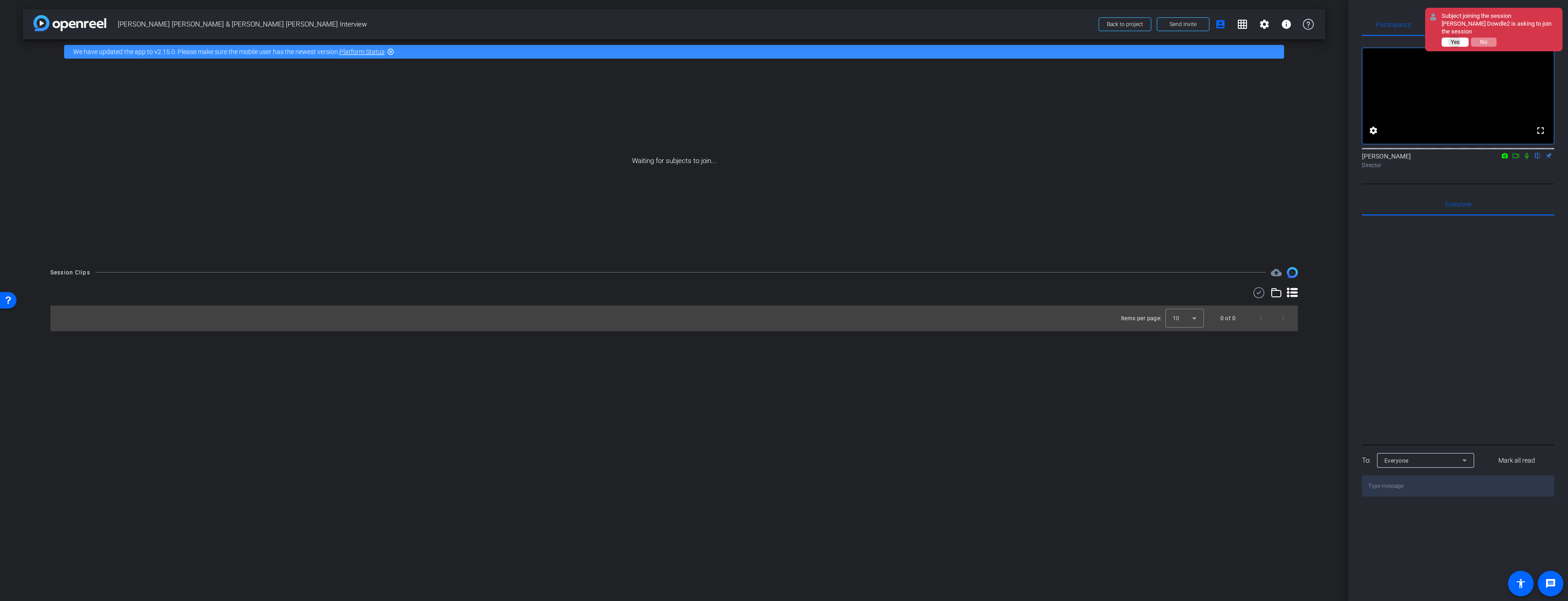
click at [1456, 39] on span "Yes" at bounding box center [1455, 41] width 9 height 6
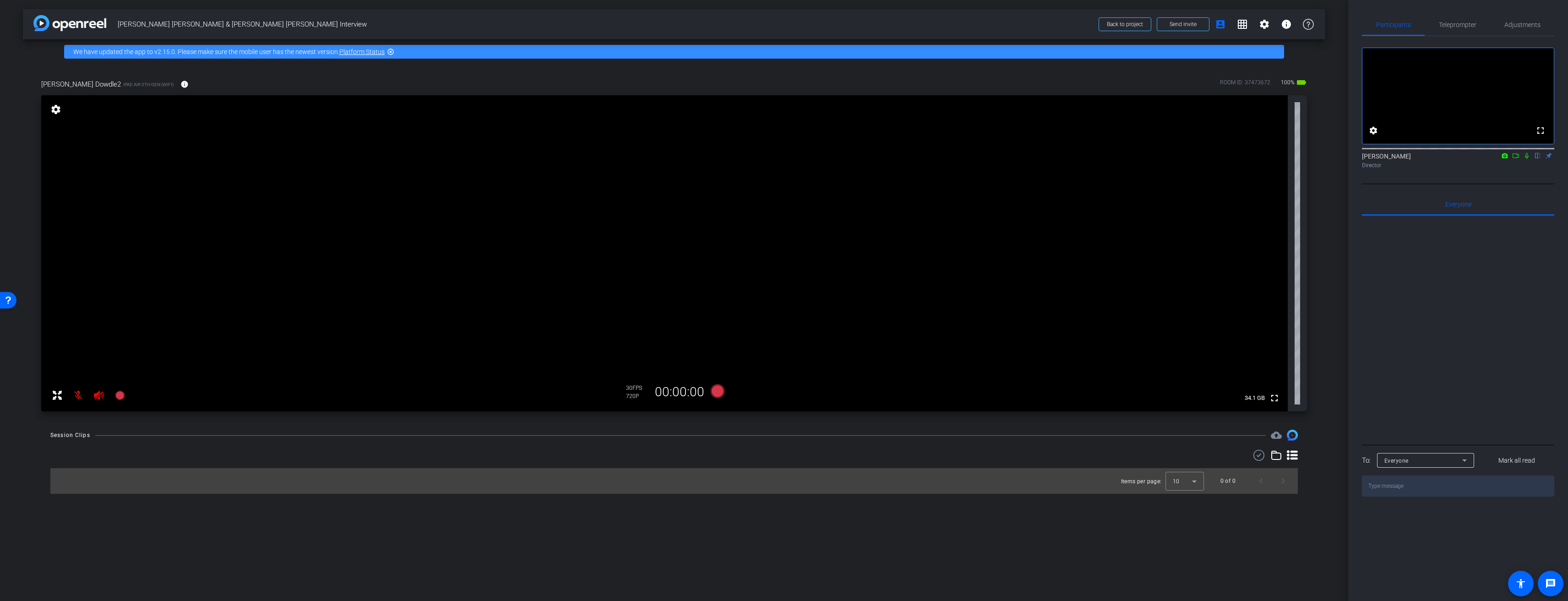
click at [1292, 83] on span "100%" at bounding box center [1287, 82] width 17 height 14
click at [58, 108] on mat-icon "settings" at bounding box center [56, 110] width 13 height 11
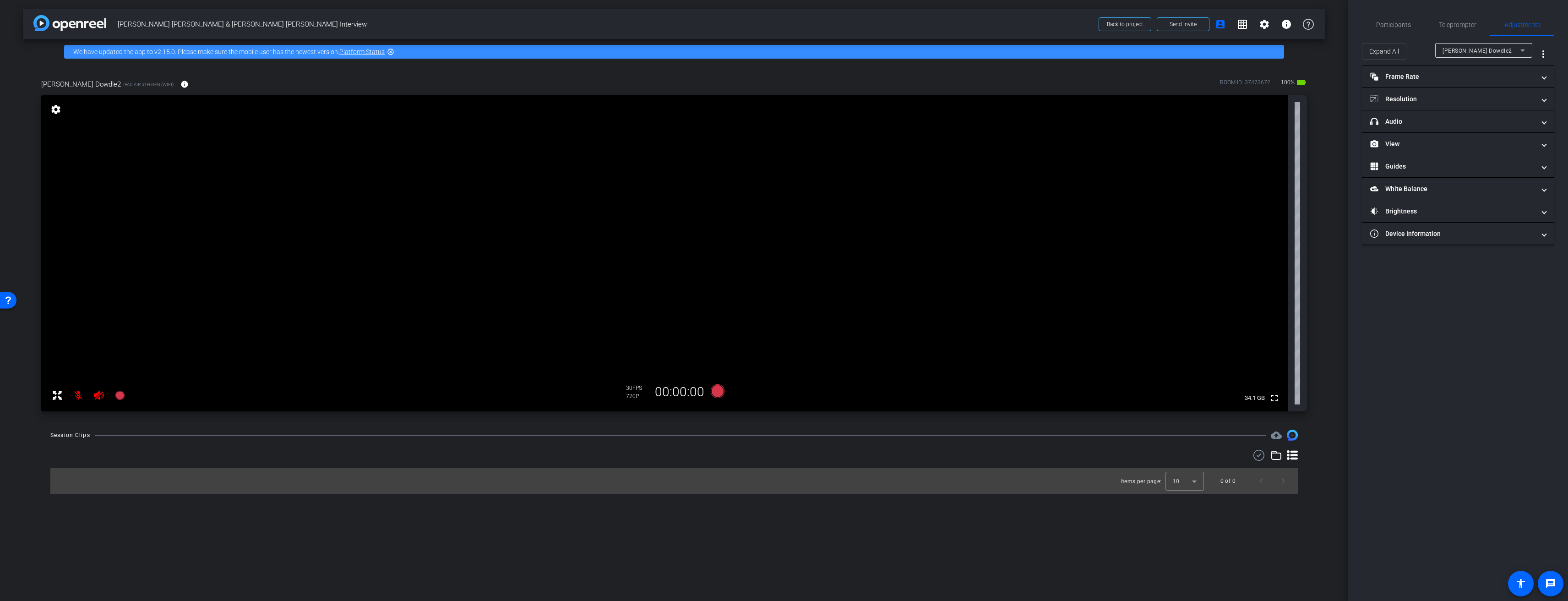
click at [54, 122] on video at bounding box center [664, 253] width 1246 height 316
click at [55, 111] on mat-icon "settings" at bounding box center [56, 110] width 13 height 11
click at [123, 83] on span "iPad Air 5th Gen (WiFi)" at bounding box center [148, 85] width 50 height 7
click at [181, 83] on mat-icon "info" at bounding box center [185, 84] width 8 height 8
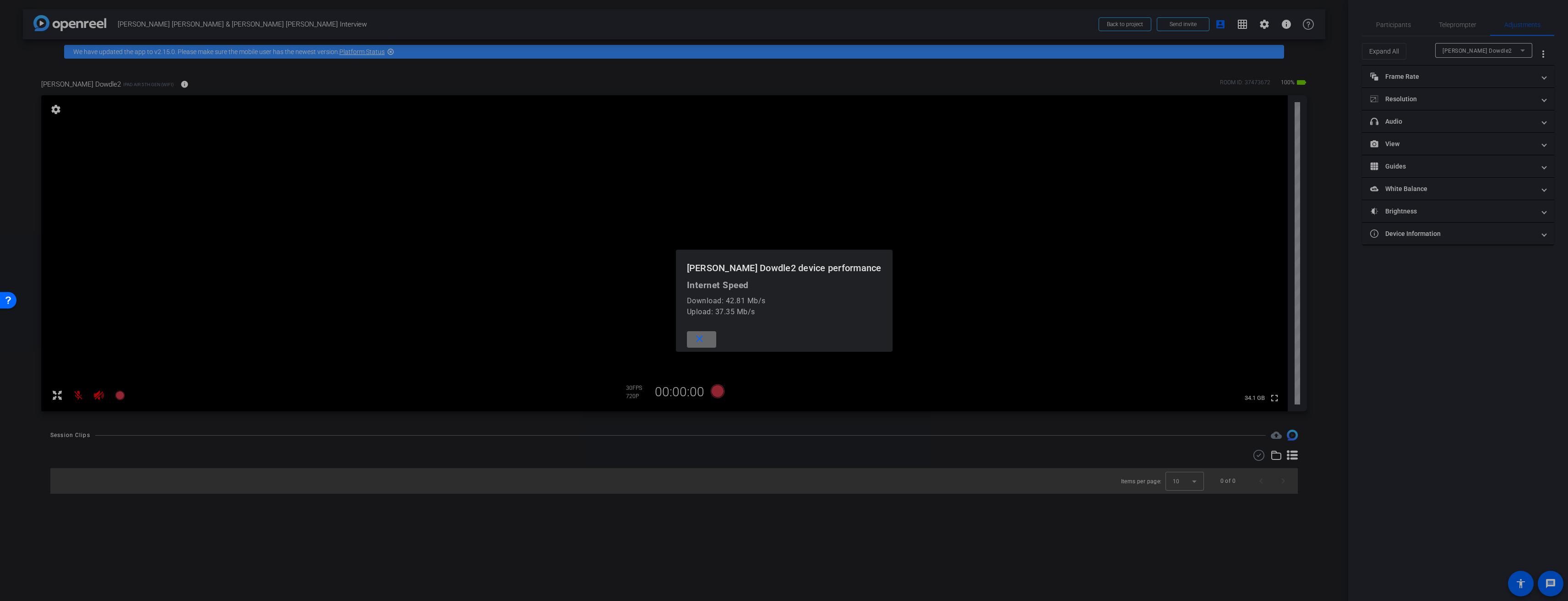
click at [705, 338] on mat-icon "close" at bounding box center [699, 339] width 12 height 12
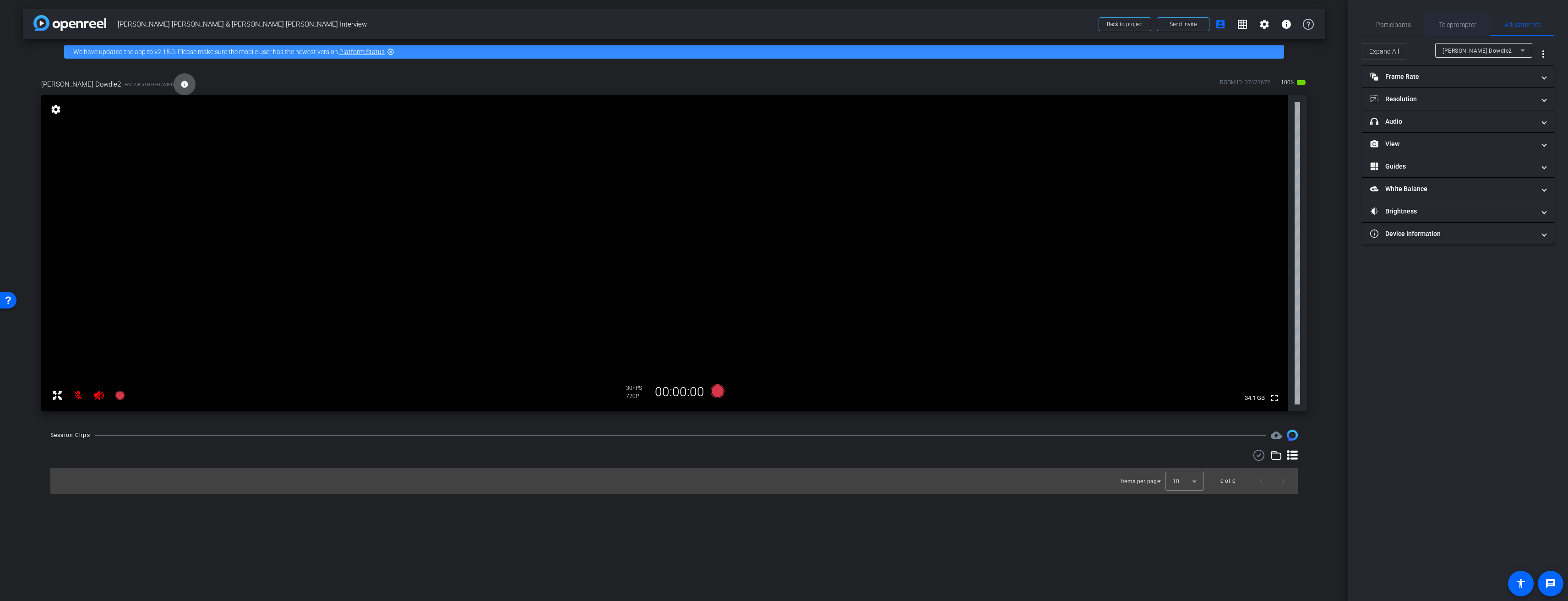
click at [1440, 24] on span "Teleprompter" at bounding box center [1457, 24] width 37 height 6
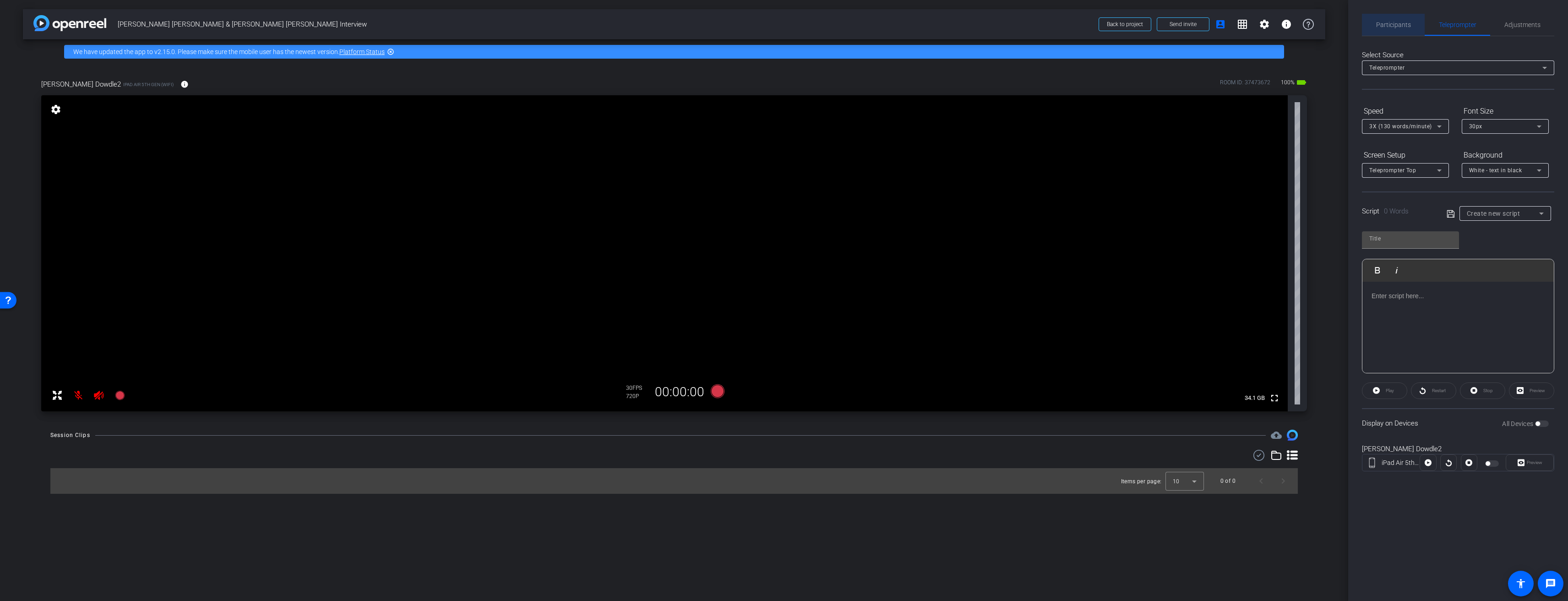
click at [1405, 23] on span "Participants" at bounding box center [1393, 24] width 34 height 6
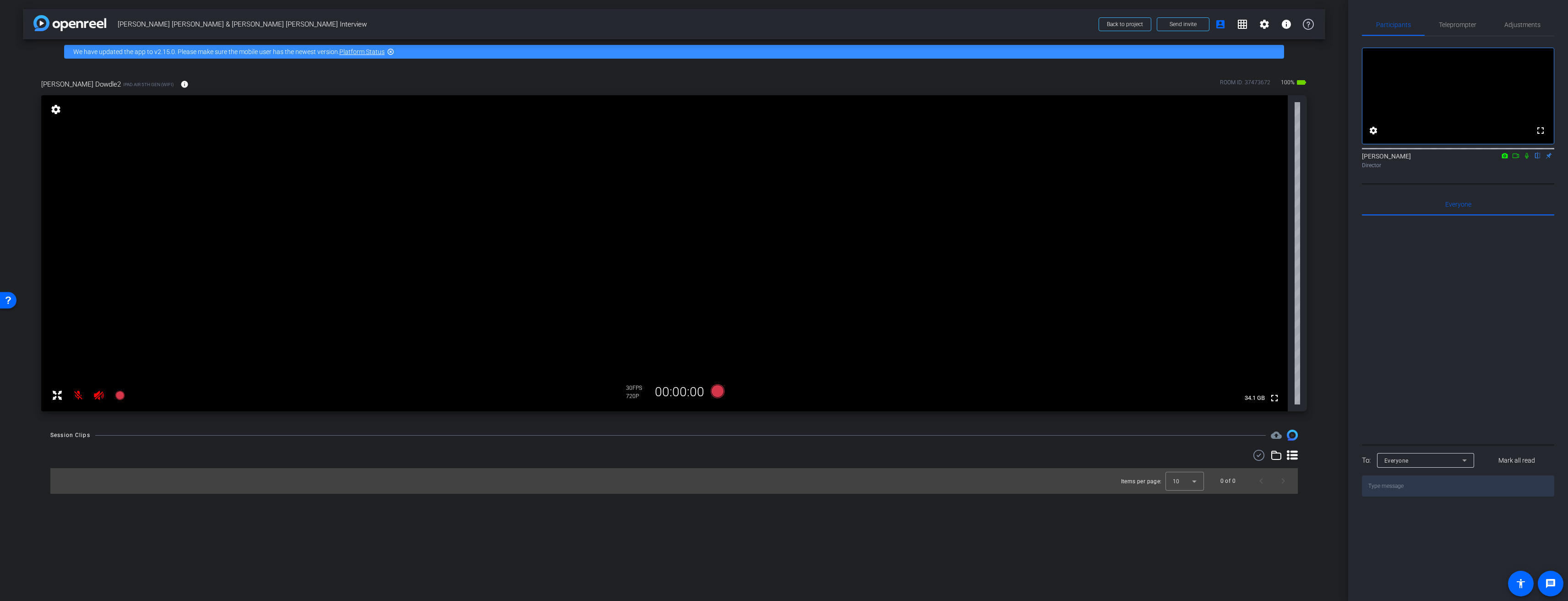
click at [1526, 159] on icon at bounding box center [1526, 156] width 3 height 6
click at [1518, 158] on icon at bounding box center [1515, 156] width 6 height 5
click at [1527, 159] on icon at bounding box center [1527, 155] width 8 height 6
click at [1514, 159] on icon at bounding box center [1516, 155] width 8 height 6
click at [1514, 167] on div "Brock Dowdle Director" at bounding box center [1458, 161] width 192 height 18
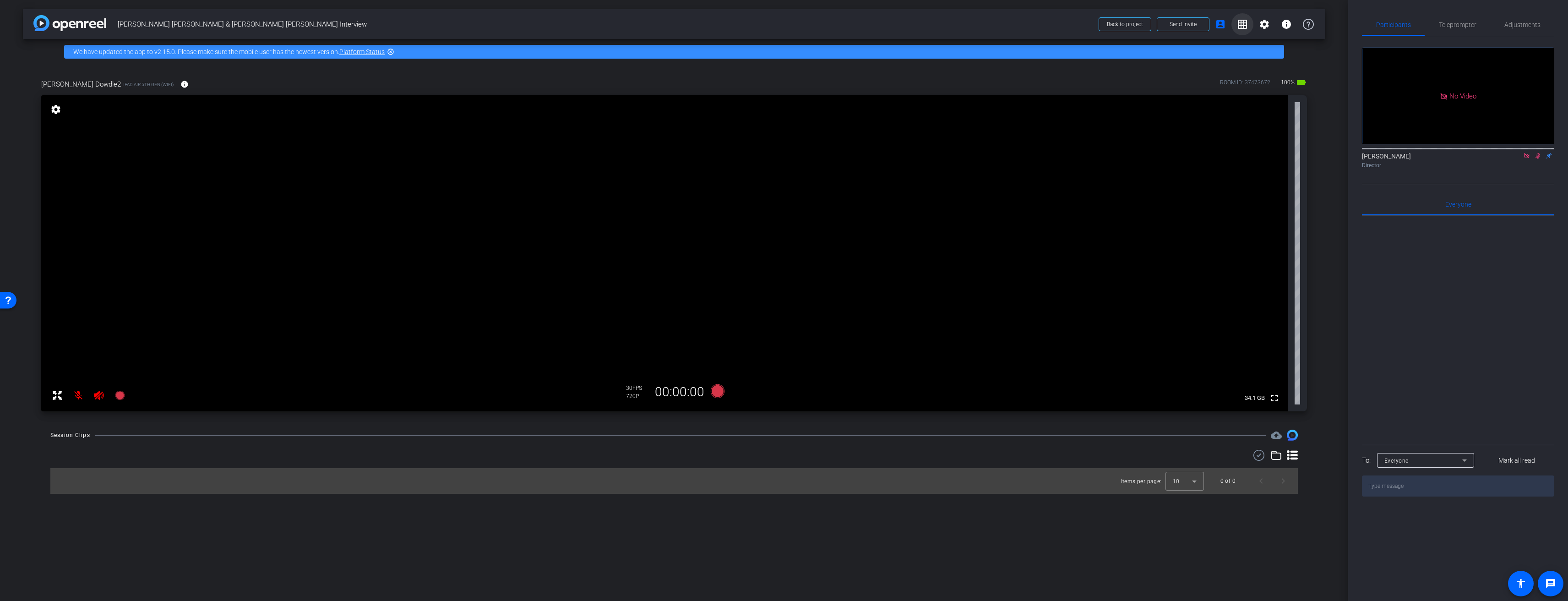
click at [1243, 23] on mat-icon "grid_on" at bounding box center [1242, 24] width 11 height 11
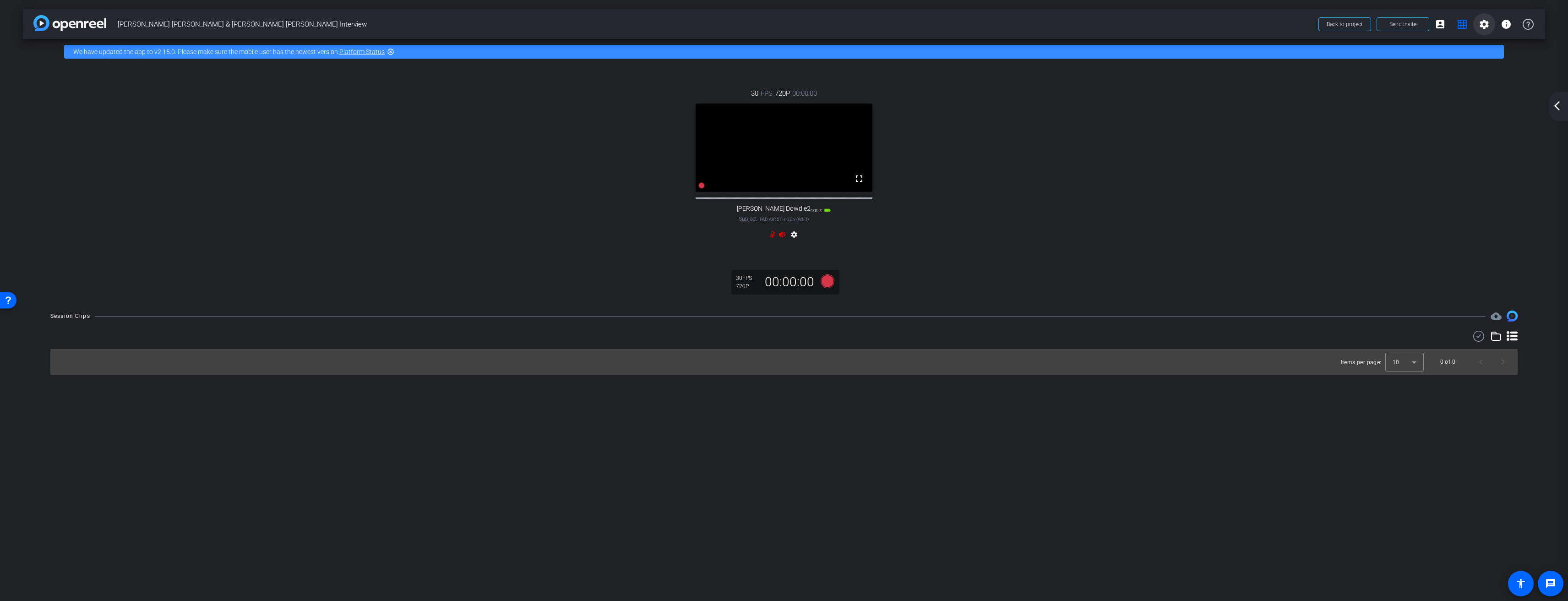
click at [1485, 26] on mat-icon "settings" at bounding box center [1484, 24] width 11 height 11
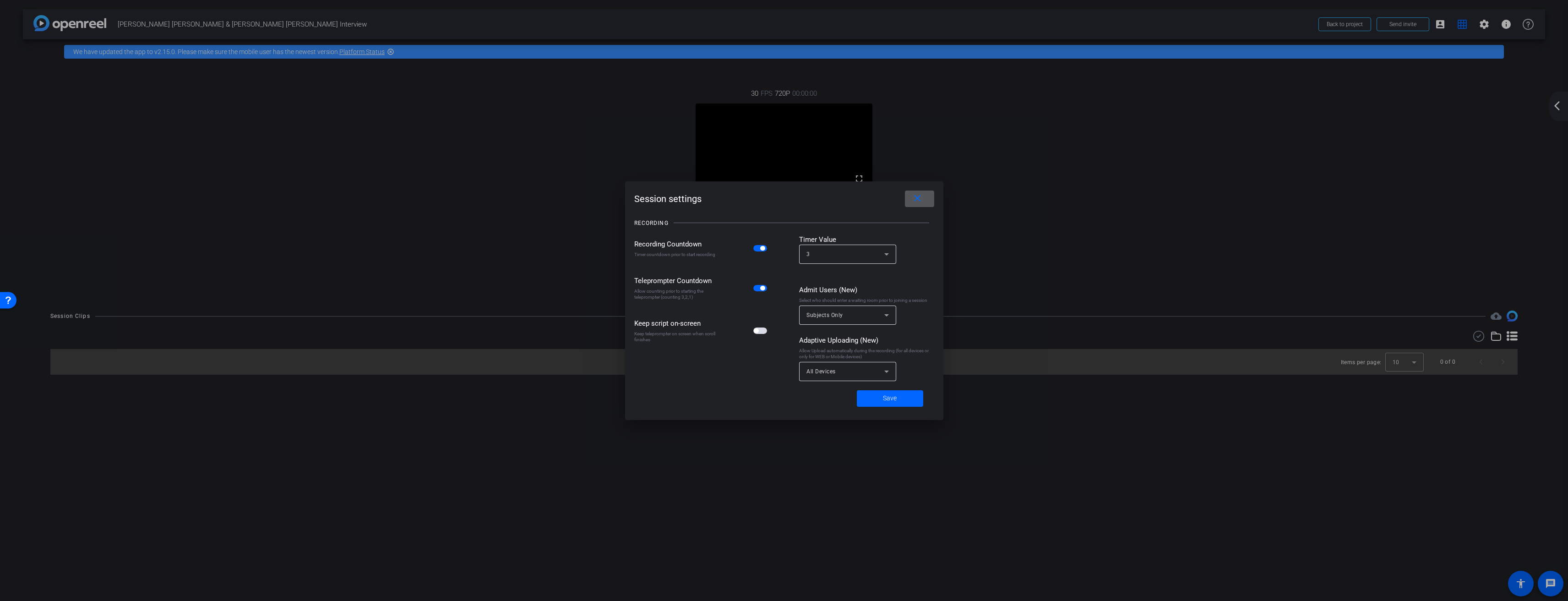
click at [917, 193] on mat-icon "close" at bounding box center [917, 198] width 12 height 12
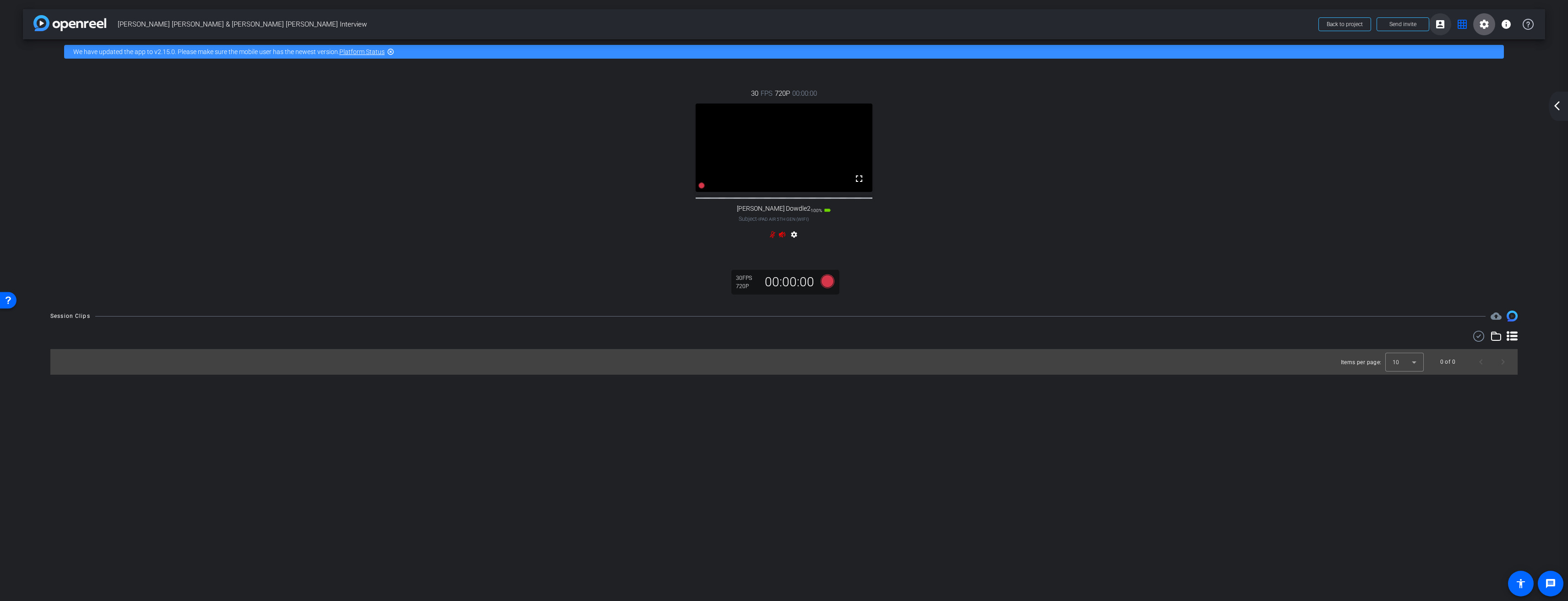
click at [1436, 22] on mat-icon "account_box" at bounding box center [1440, 24] width 11 height 11
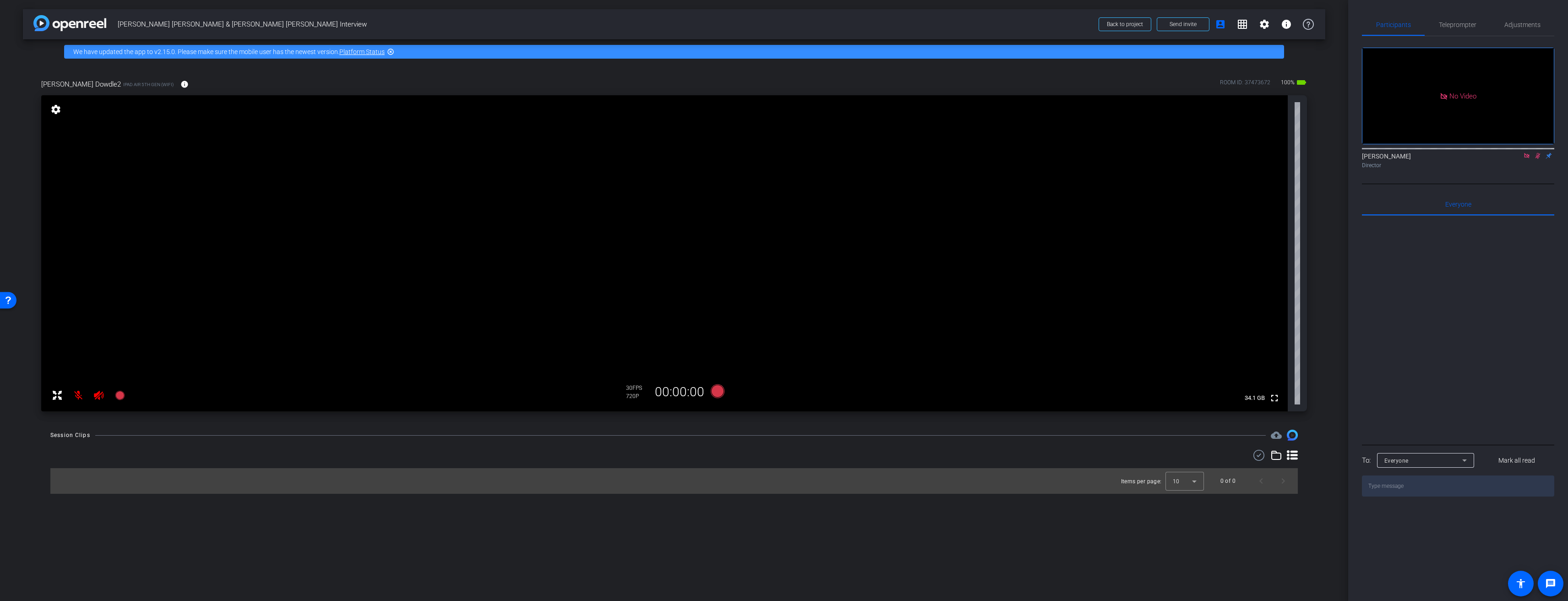
click at [1245, 79] on div "ROOM ID: 37473672" at bounding box center [1245, 85] width 50 height 13
click at [1165, 481] on div at bounding box center [1185, 481] width 39 height 22
click at [1174, 498] on span "5" at bounding box center [1174, 501] width 3 height 11
click at [1171, 513] on div "arrow_back Elder Gerrit W. Gong & Elder Saxon Baltzer Interview Back to project…" at bounding box center [674, 300] width 1348 height 601
click at [56, 109] on mat-icon "settings" at bounding box center [56, 110] width 13 height 11
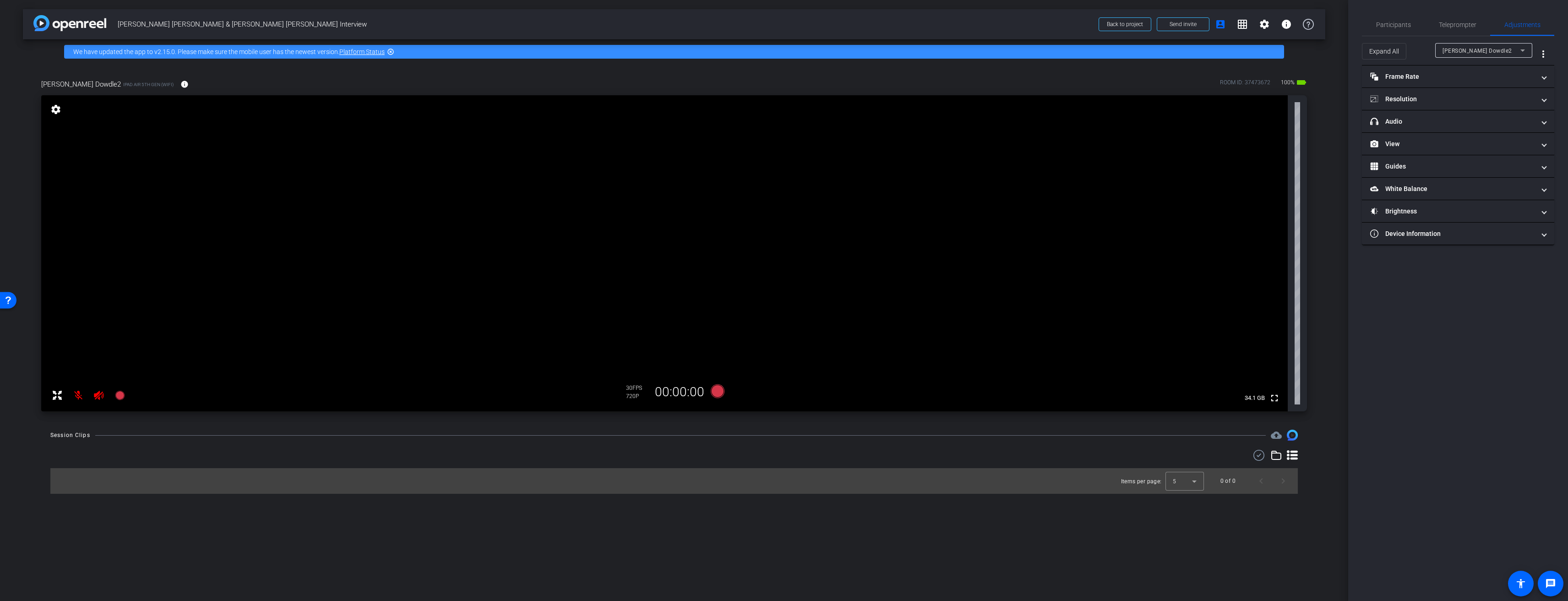
click at [56, 109] on mat-icon "settings" at bounding box center [56, 110] width 13 height 11
click at [1401, 85] on mat-expansion-panel-header "Frame Rate Frame Rate" at bounding box center [1458, 77] width 192 height 22
click at [1415, 81] on mat-panel-title "Frame Rate Frame Rate" at bounding box center [1452, 81] width 165 height 10
click at [1418, 99] on mat-panel-title "Resolution" at bounding box center [1452, 99] width 165 height 10
click at [1493, 136] on div "1080" at bounding box center [1482, 133] width 34 height 16
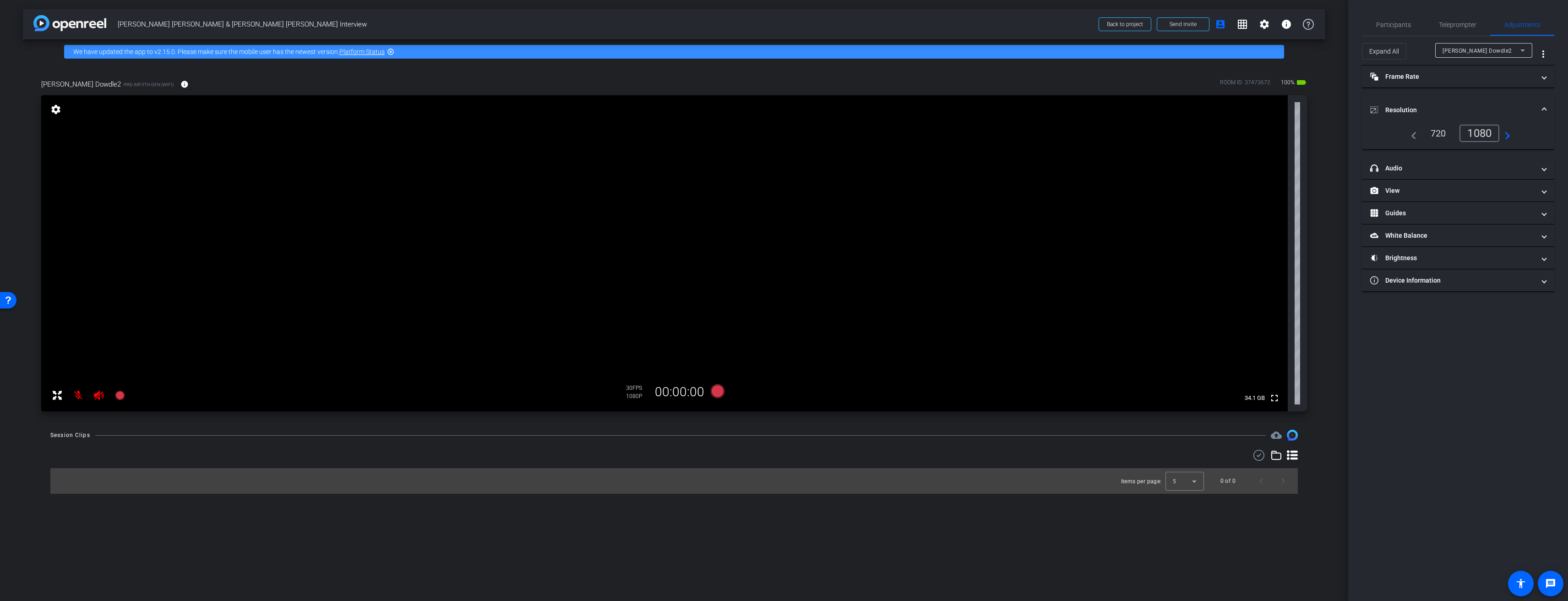
click at [1458, 99] on mat-expansion-panel-header "Resolution" at bounding box center [1458, 110] width 192 height 30
click at [1443, 130] on mat-expansion-panel-header "headphone icon Audio" at bounding box center [1458, 121] width 192 height 22
click at [1466, 121] on mat-expansion-panel-header "headphone icon Audio" at bounding box center [1458, 132] width 192 height 30
click at [1465, 147] on mat-panel-title "View" at bounding box center [1452, 144] width 165 height 10
click at [1408, 179] on mat-icon "crop_portrait" at bounding box center [1406, 179] width 11 height 11
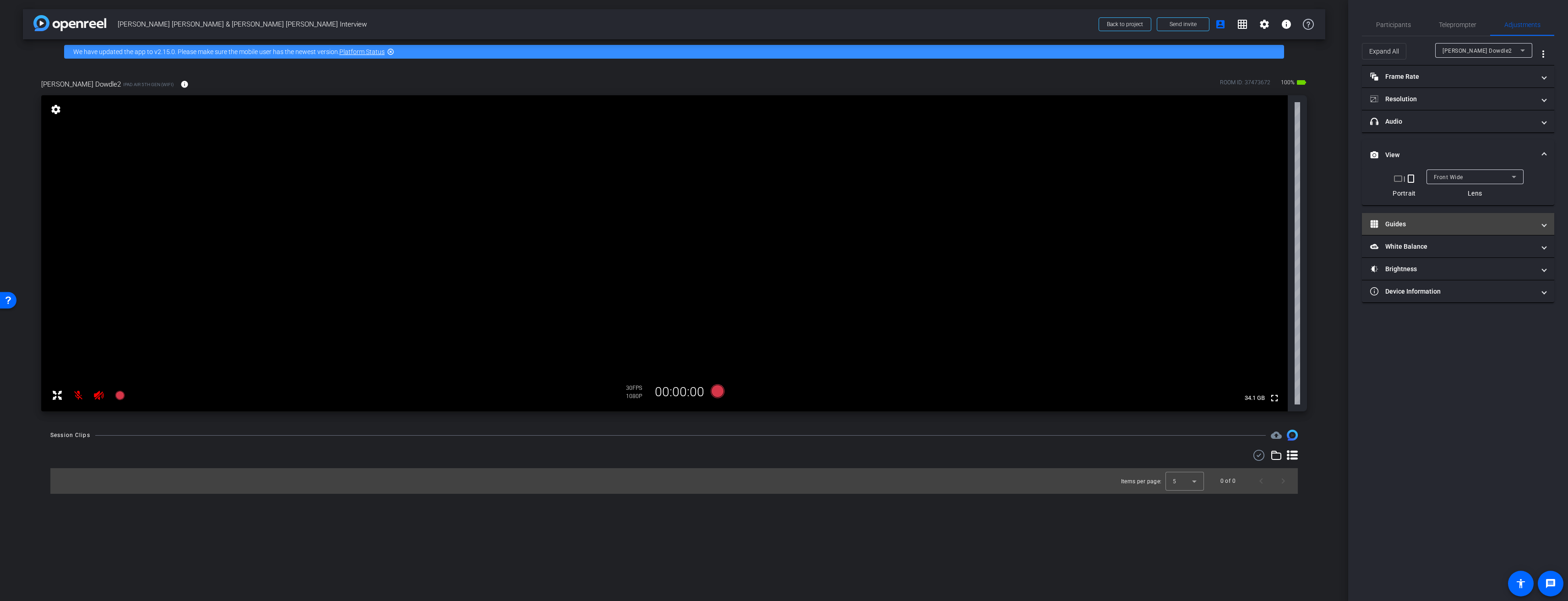
click at [1451, 219] on mat-panel-title "Guides" at bounding box center [1452, 224] width 165 height 10
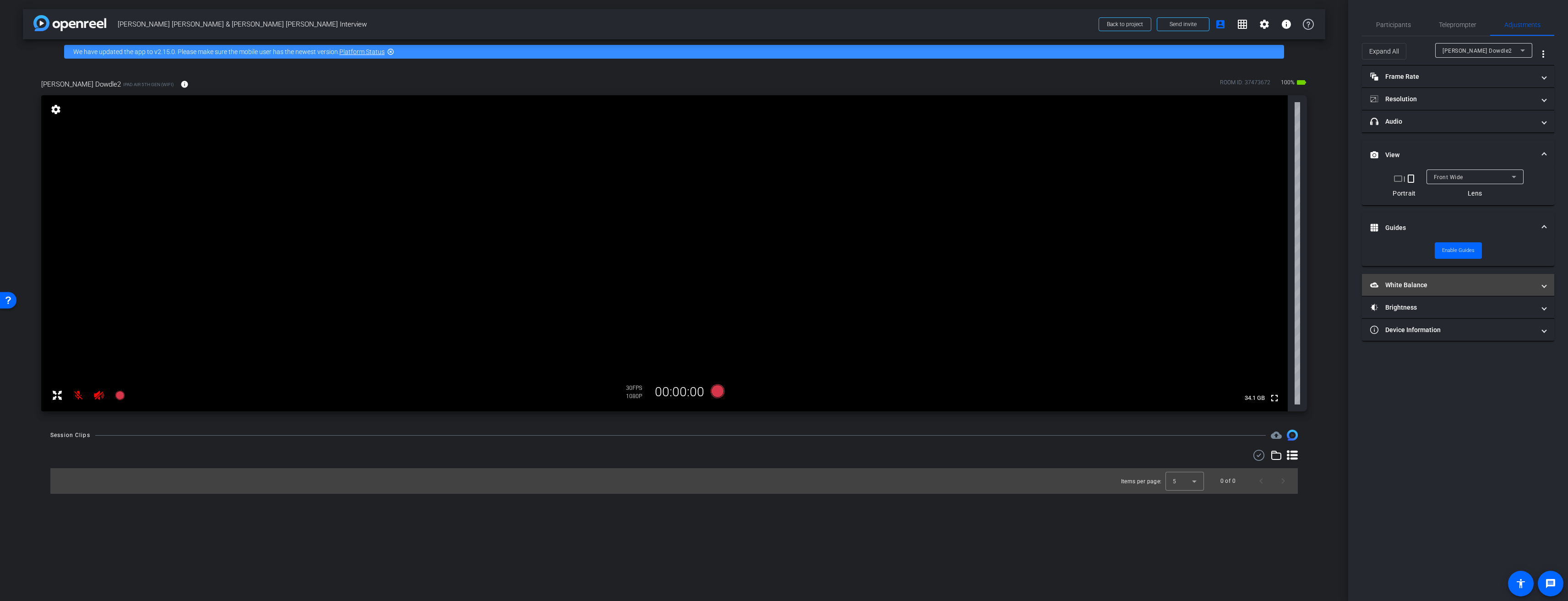
drag, startPoint x: 1441, startPoint y: 279, endPoint x: 1439, endPoint y: 298, distance: 19.1
click at [1440, 279] on mat-expansion-panel-header "White Balance White Balance" at bounding box center [1458, 285] width 192 height 22
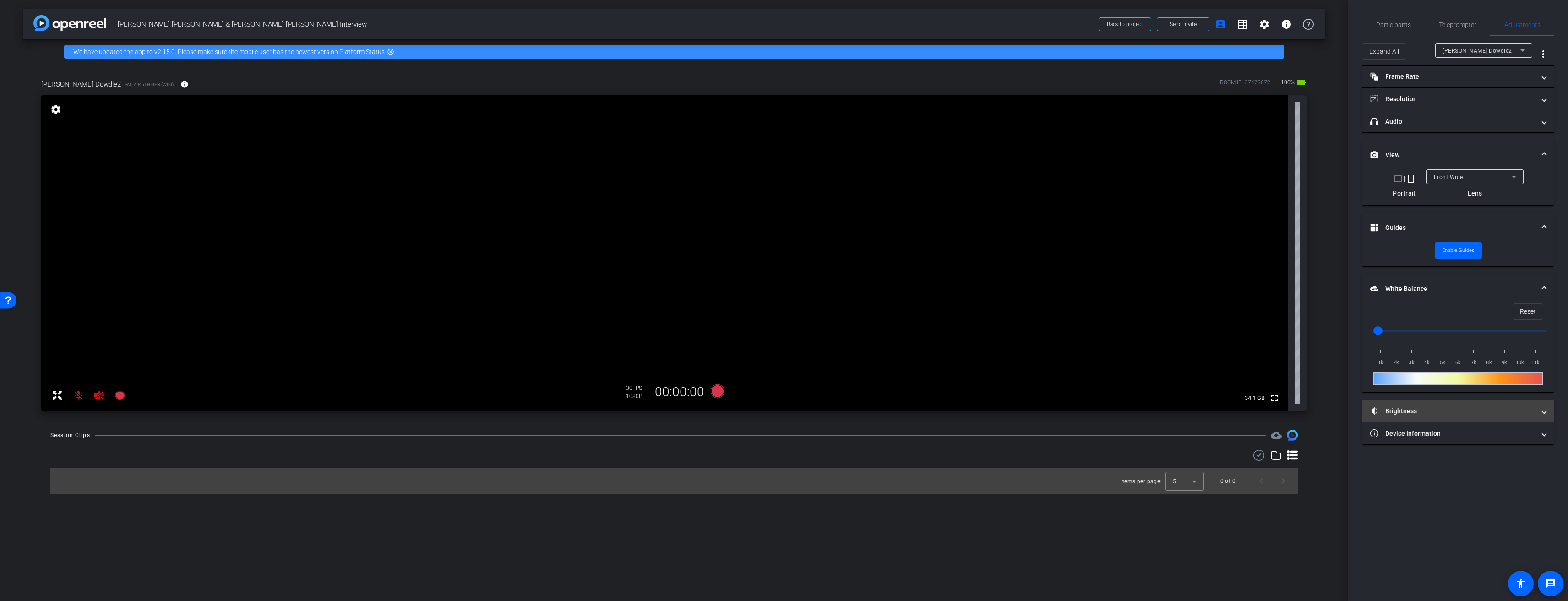
click at [1422, 416] on mat-panel-title "Brightness" at bounding box center [1452, 411] width 165 height 10
click at [1467, 523] on mat-panel-title "Device Information" at bounding box center [1452, 528] width 165 height 10
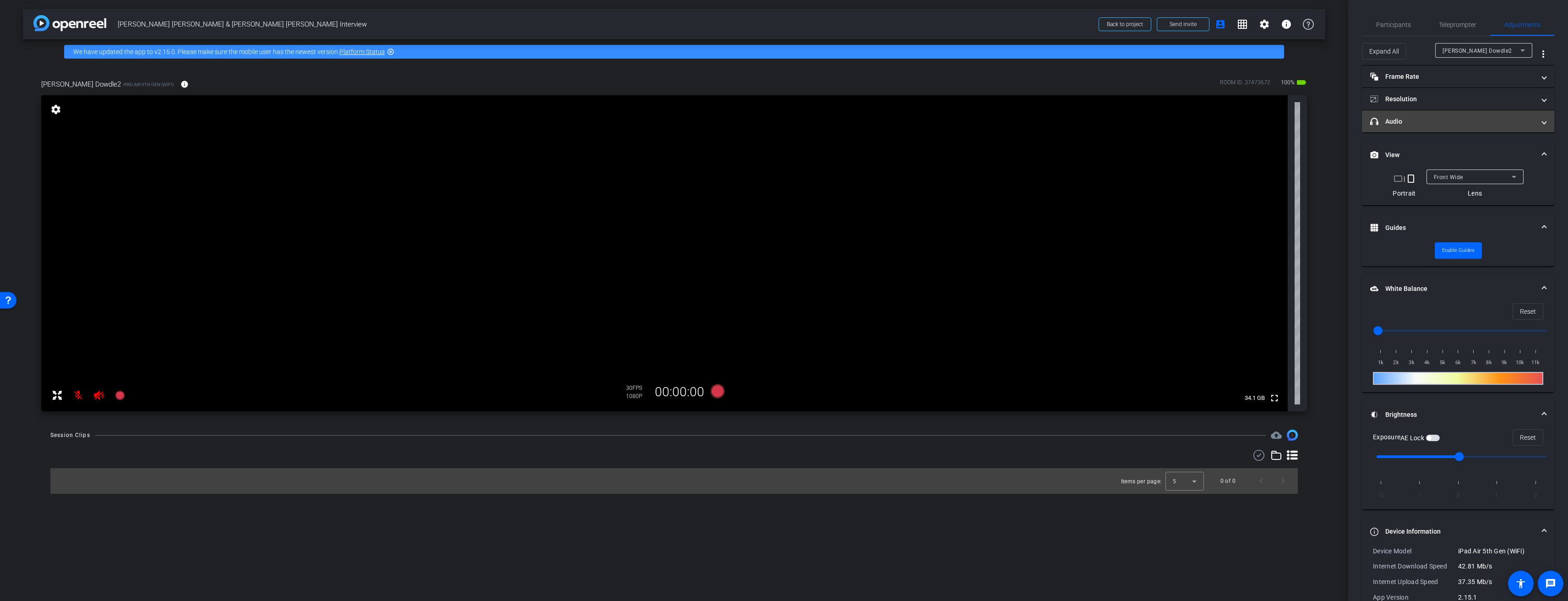
click at [1423, 125] on mat-panel-title "headphone icon Audio" at bounding box center [1452, 121] width 165 height 10
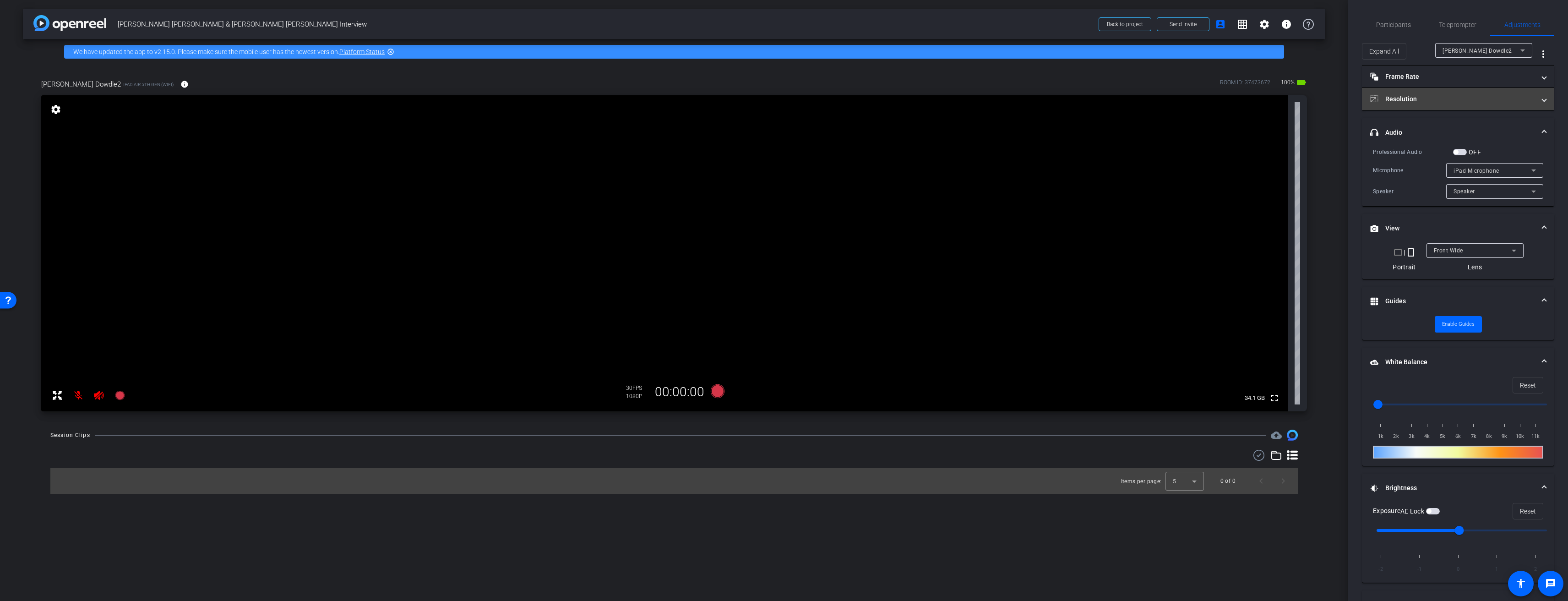
click at [1427, 101] on mat-panel-title "Resolution" at bounding box center [1452, 99] width 165 height 10
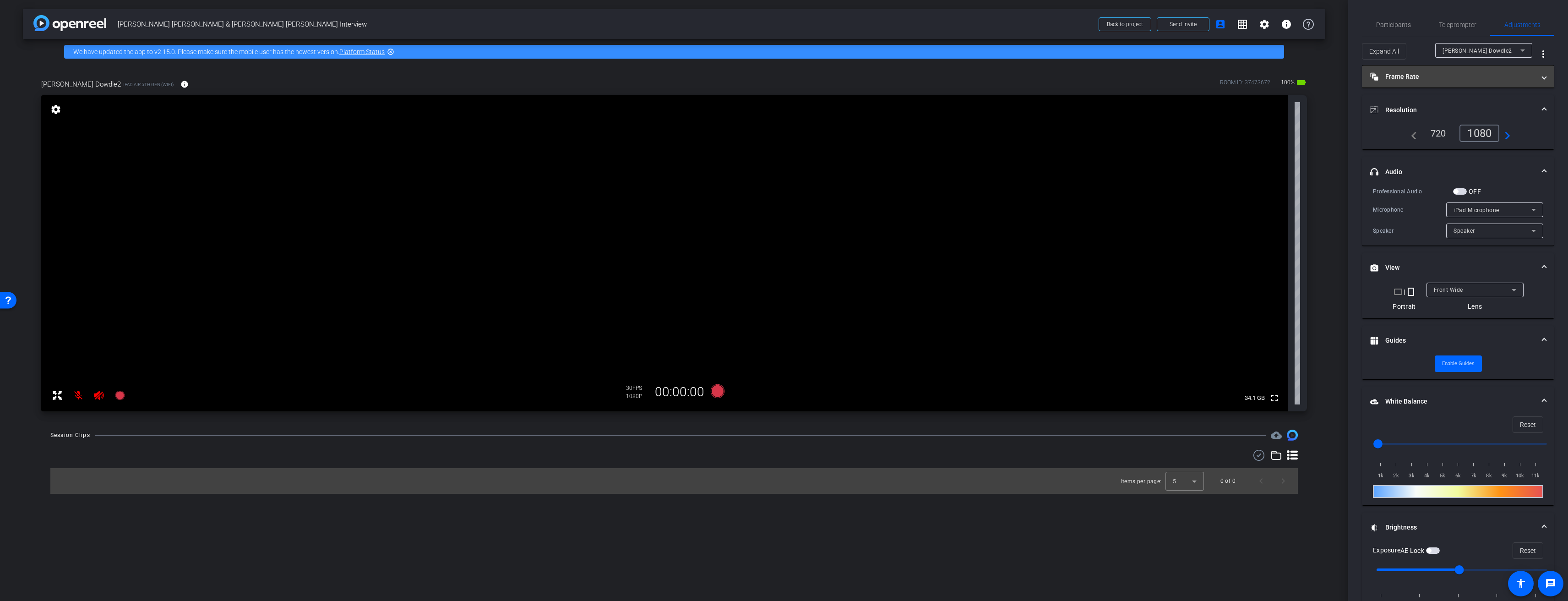
click at [1435, 80] on mat-panel-title "Frame Rate Frame Rate" at bounding box center [1452, 77] width 165 height 10
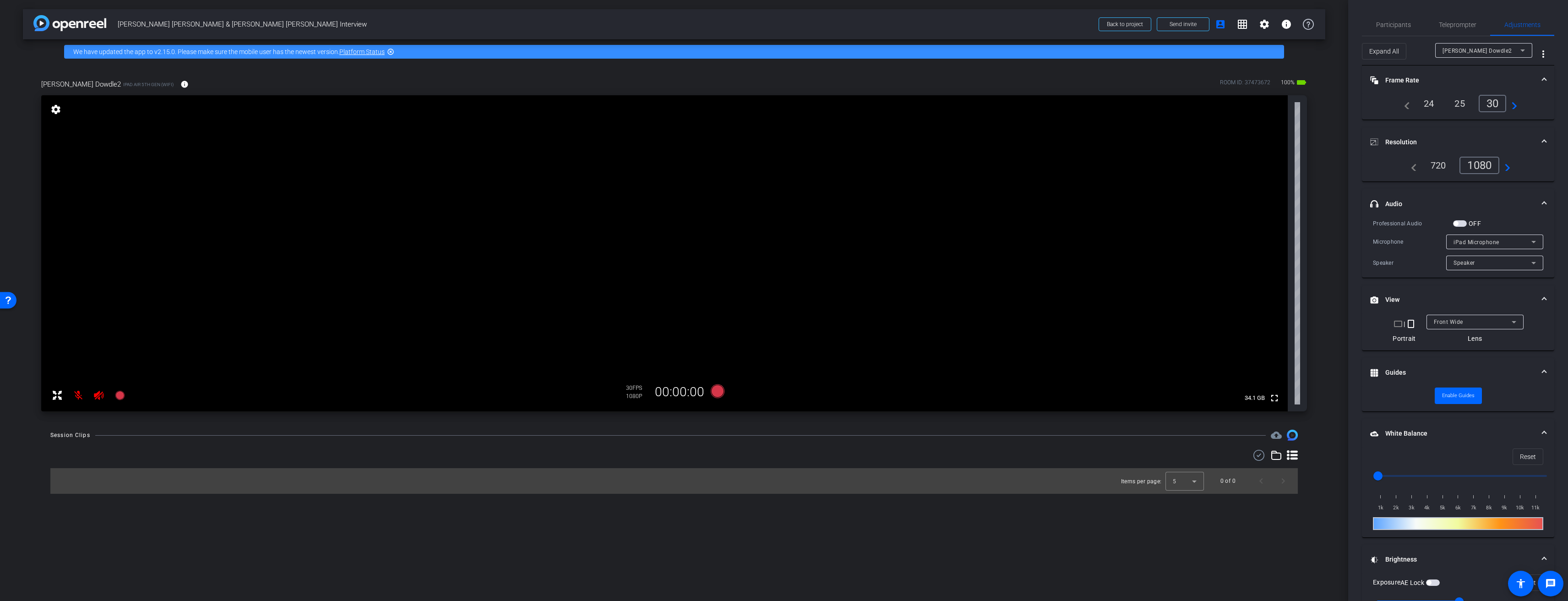
click at [1483, 262] on div "Speaker" at bounding box center [1492, 263] width 78 height 12
click at [1483, 262] on div at bounding box center [784, 300] width 1568 height 601
click at [1479, 243] on span "iPad Microphone" at bounding box center [1476, 242] width 45 height 6
click at [1479, 243] on div at bounding box center [784, 300] width 1568 height 601
click at [1458, 222] on span "button" at bounding box center [1456, 223] width 5 height 5
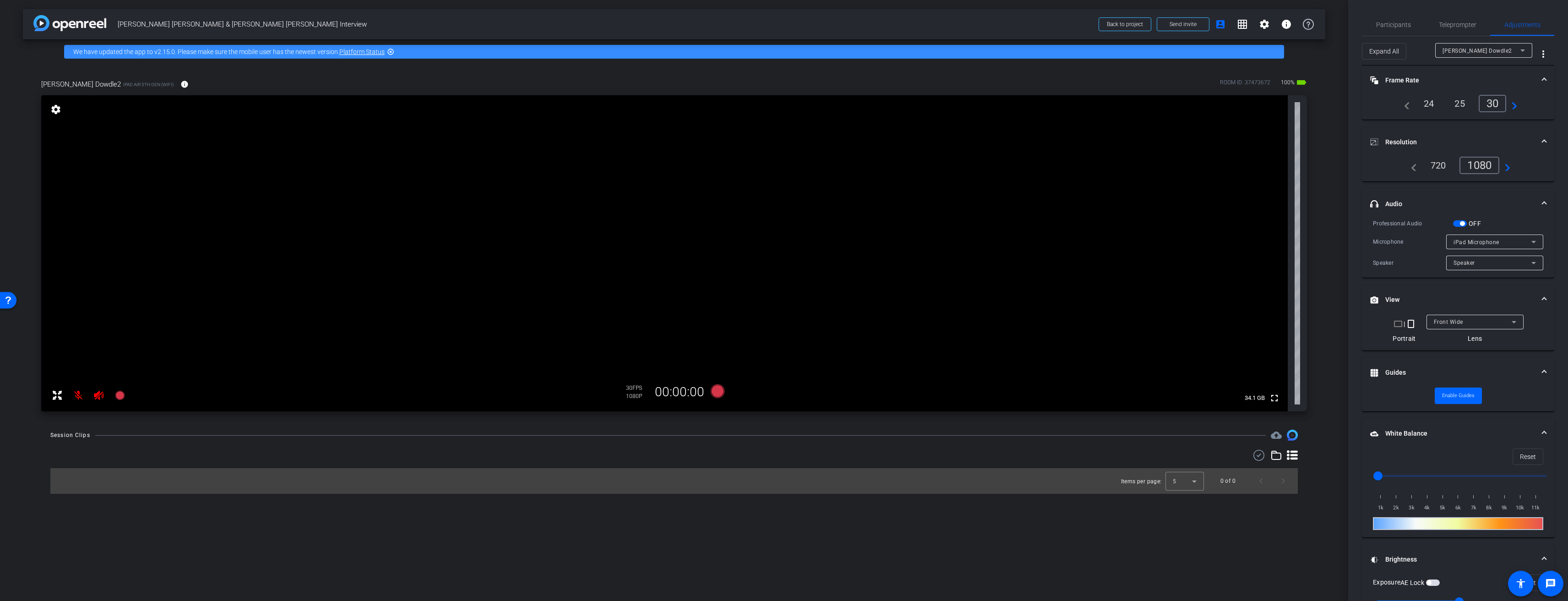
click at [1458, 222] on span "button" at bounding box center [1460, 223] width 14 height 6
click at [1463, 224] on span "button" at bounding box center [1460, 223] width 14 height 6
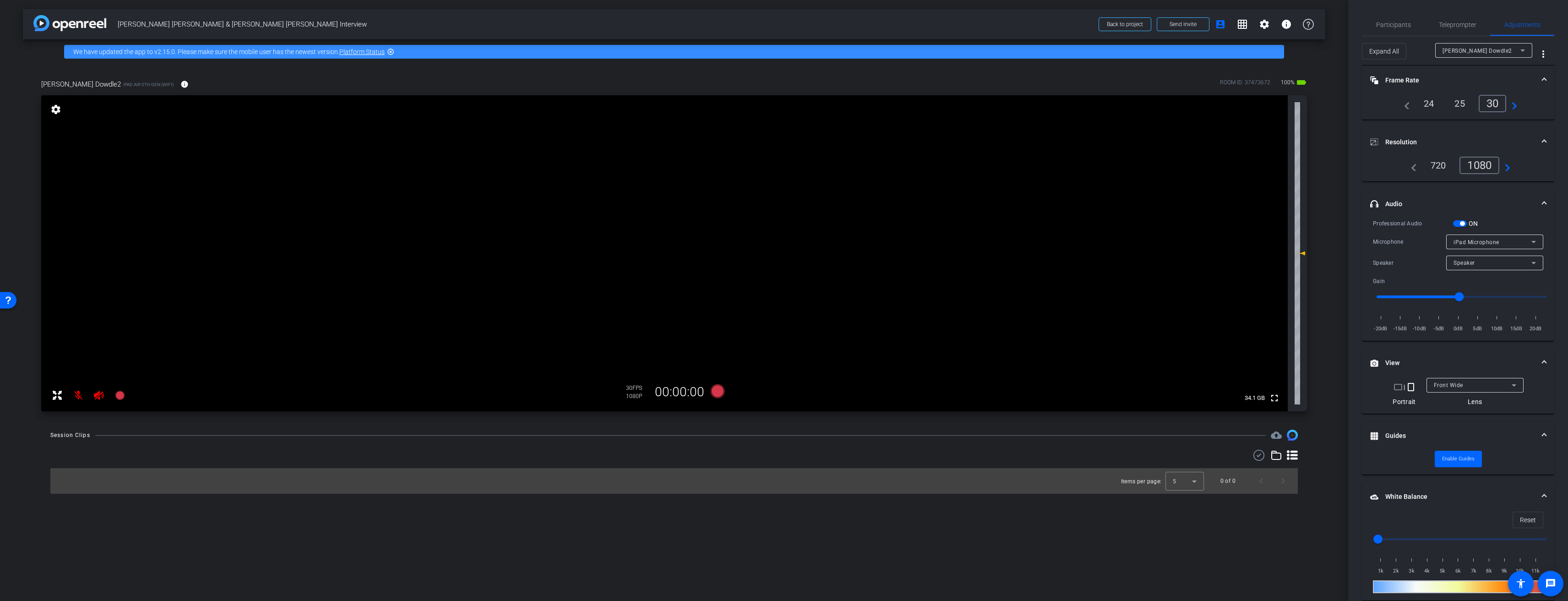
click at [1463, 224] on span "button" at bounding box center [1462, 223] width 5 height 5
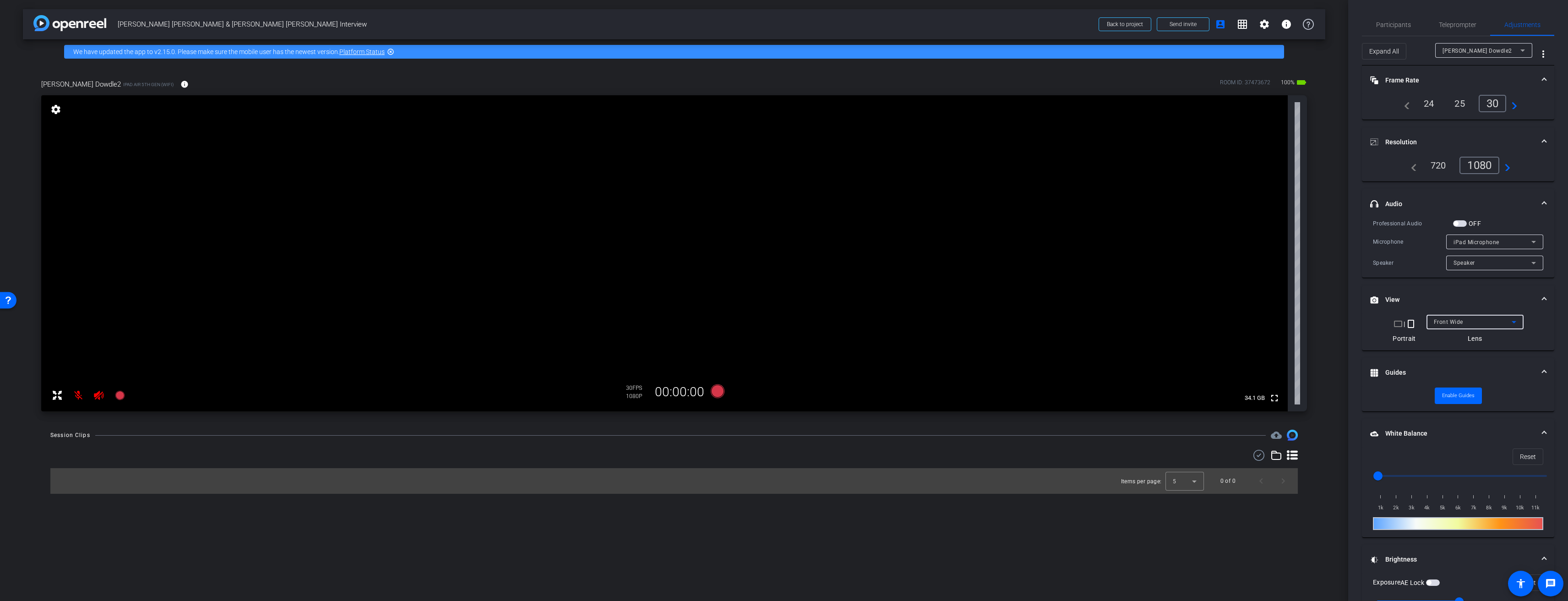
click at [1483, 318] on div "Front Wide" at bounding box center [1472, 321] width 78 height 12
click at [1483, 365] on mat-option "Front Ultra Wide" at bounding box center [1472, 369] width 97 height 14
click at [1478, 316] on div "Front Ultra Wide" at bounding box center [1472, 321] width 78 height 12
click at [1473, 349] on mat-option "Front Wide" at bounding box center [1472, 354] width 97 height 14
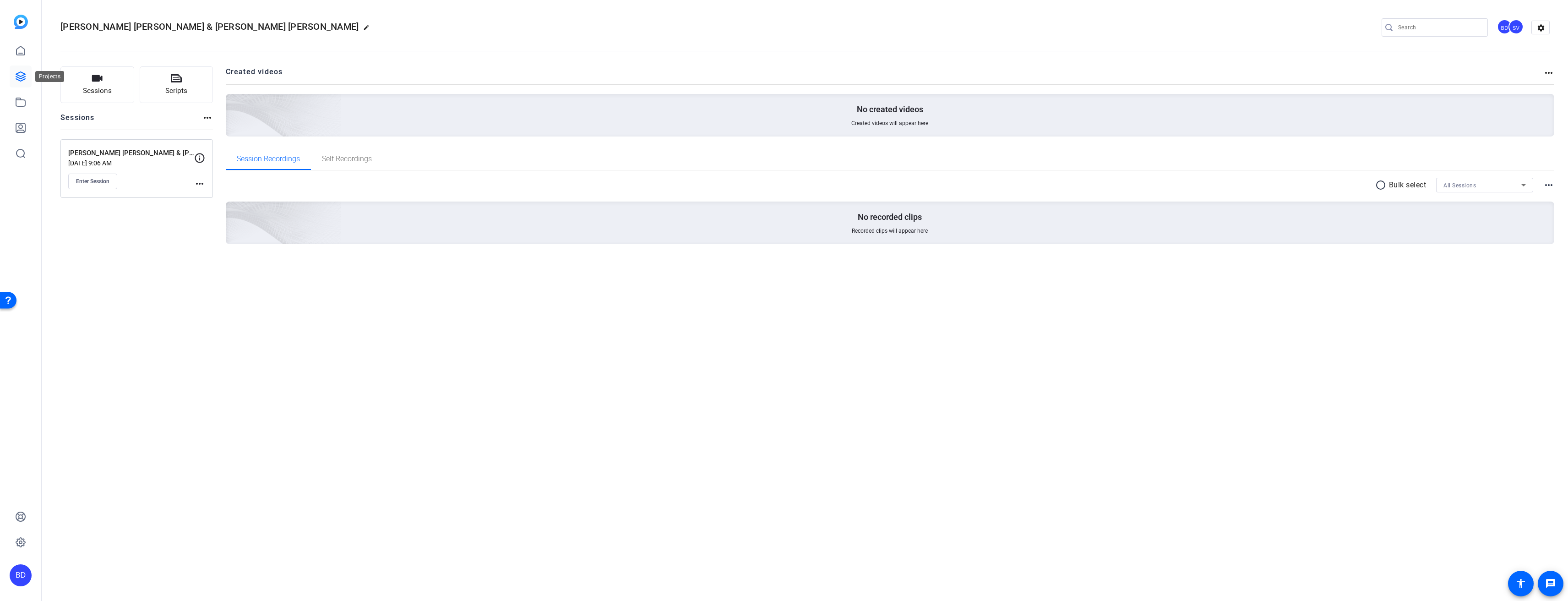
click at [23, 77] on icon at bounding box center [20, 76] width 9 height 9
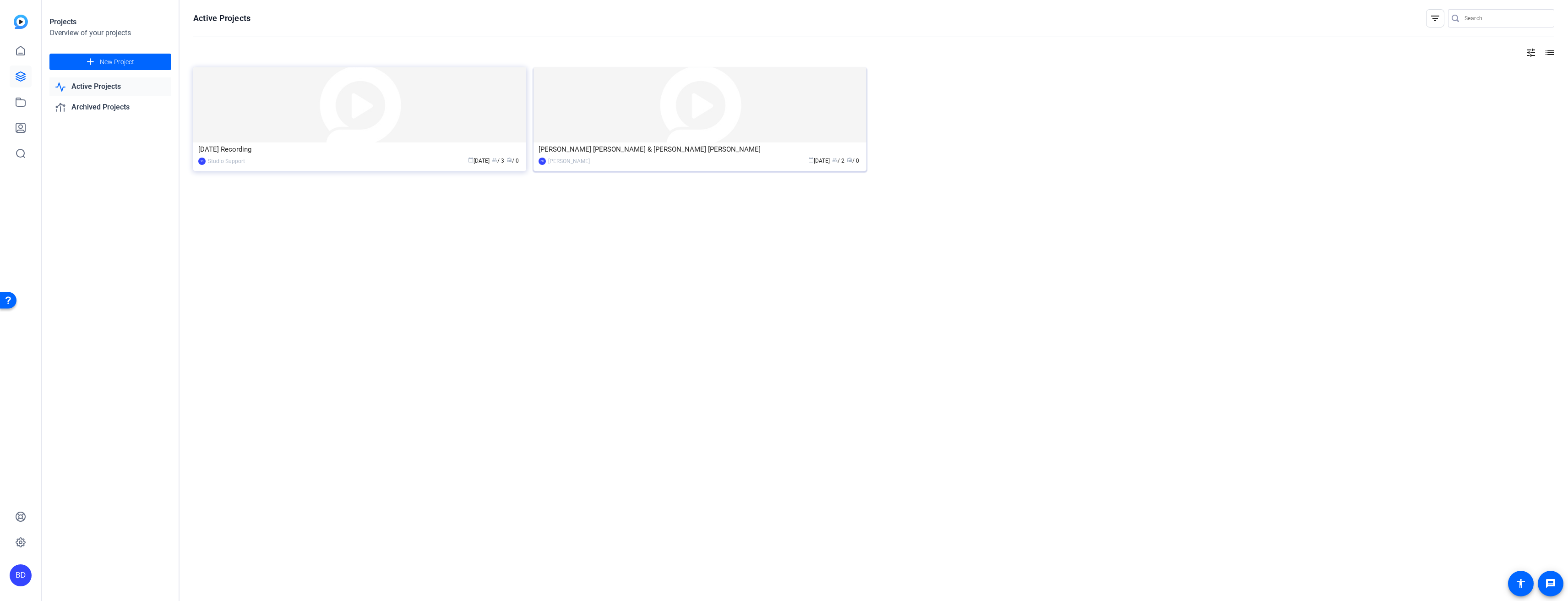
click at [737, 159] on div "calendar_today [DATE] group / 2 radio / 0" at bounding box center [727, 161] width 267 height 10
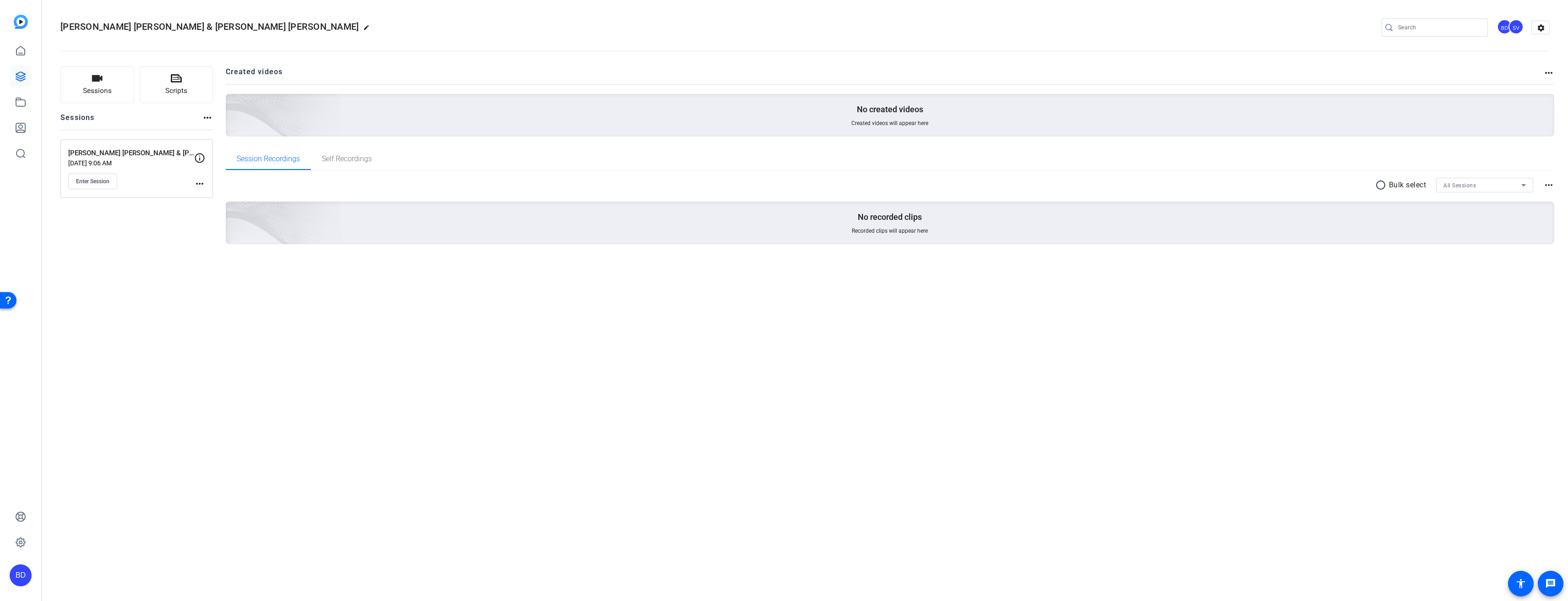
click at [139, 168] on div "[PERSON_NAME] [PERSON_NAME] & [PERSON_NAME] [PERSON_NAME] Interview [DATE] 9:06…" at bounding box center [131, 169] width 126 height 41
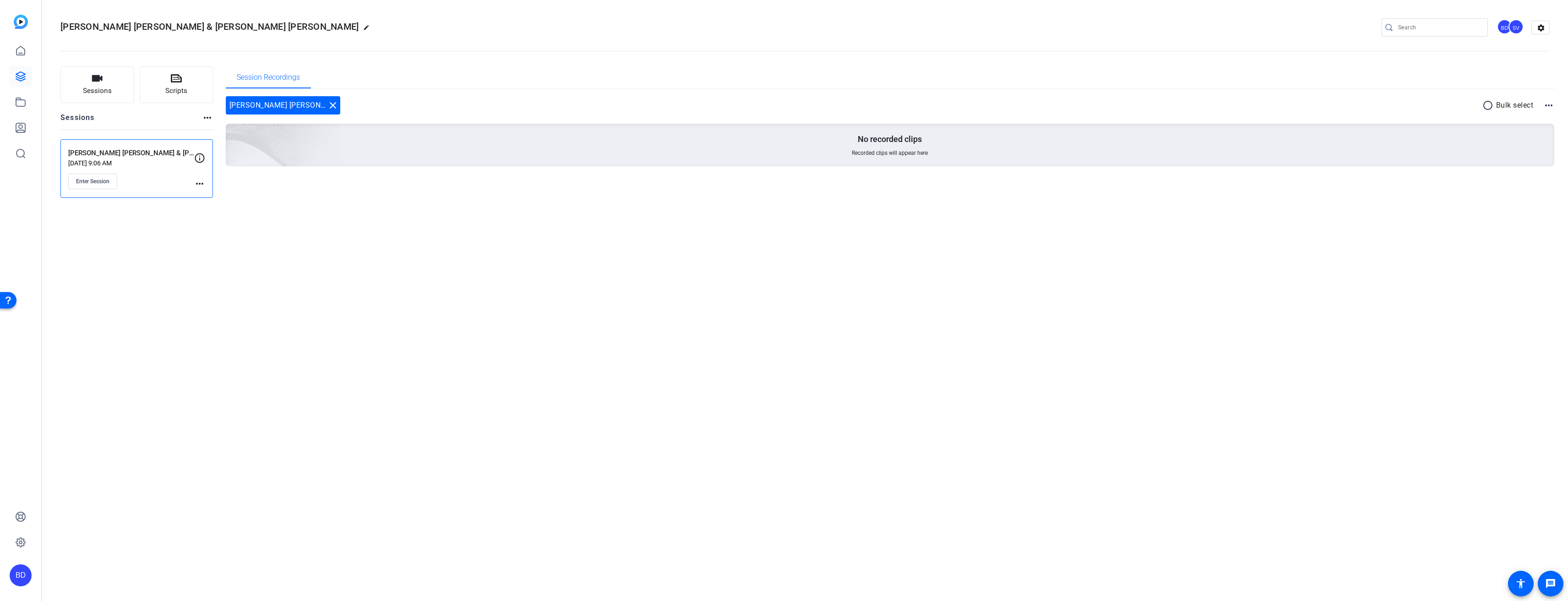
click at [20, 77] on icon at bounding box center [21, 77] width 11 height 11
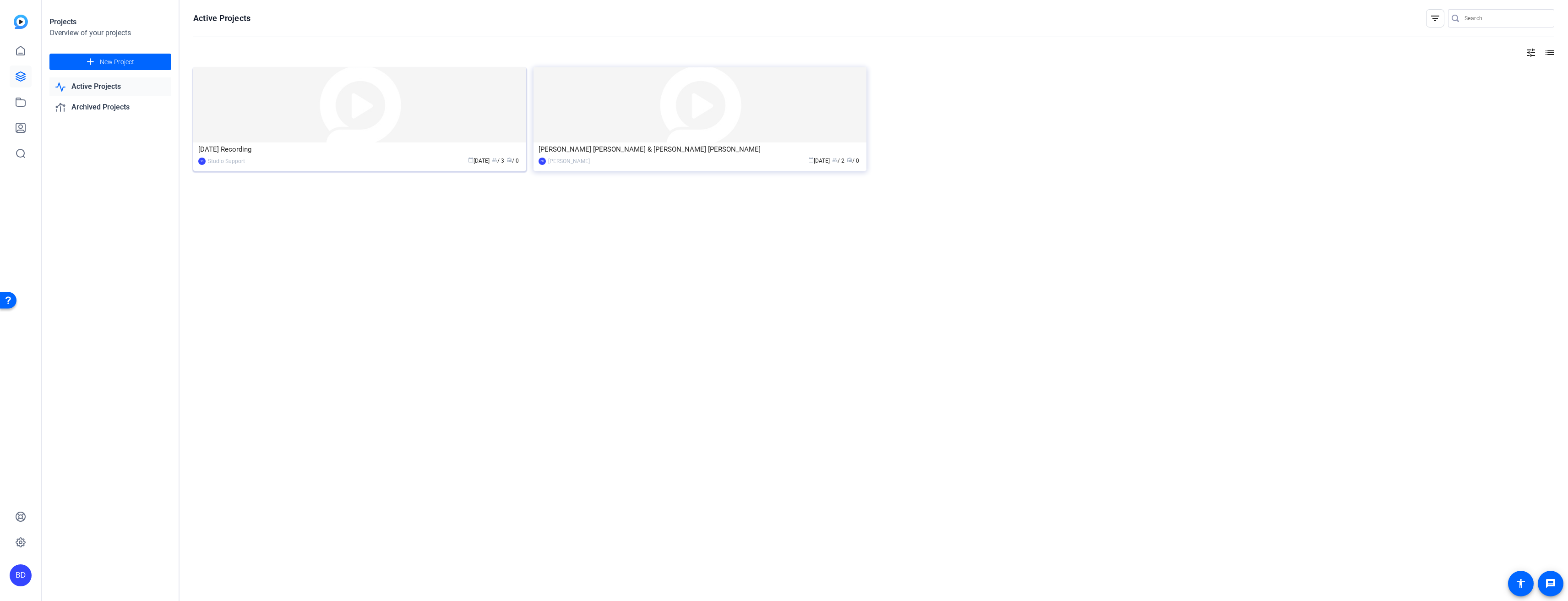
click at [353, 152] on div "[DATE] Recording" at bounding box center [360, 150] width 323 height 14
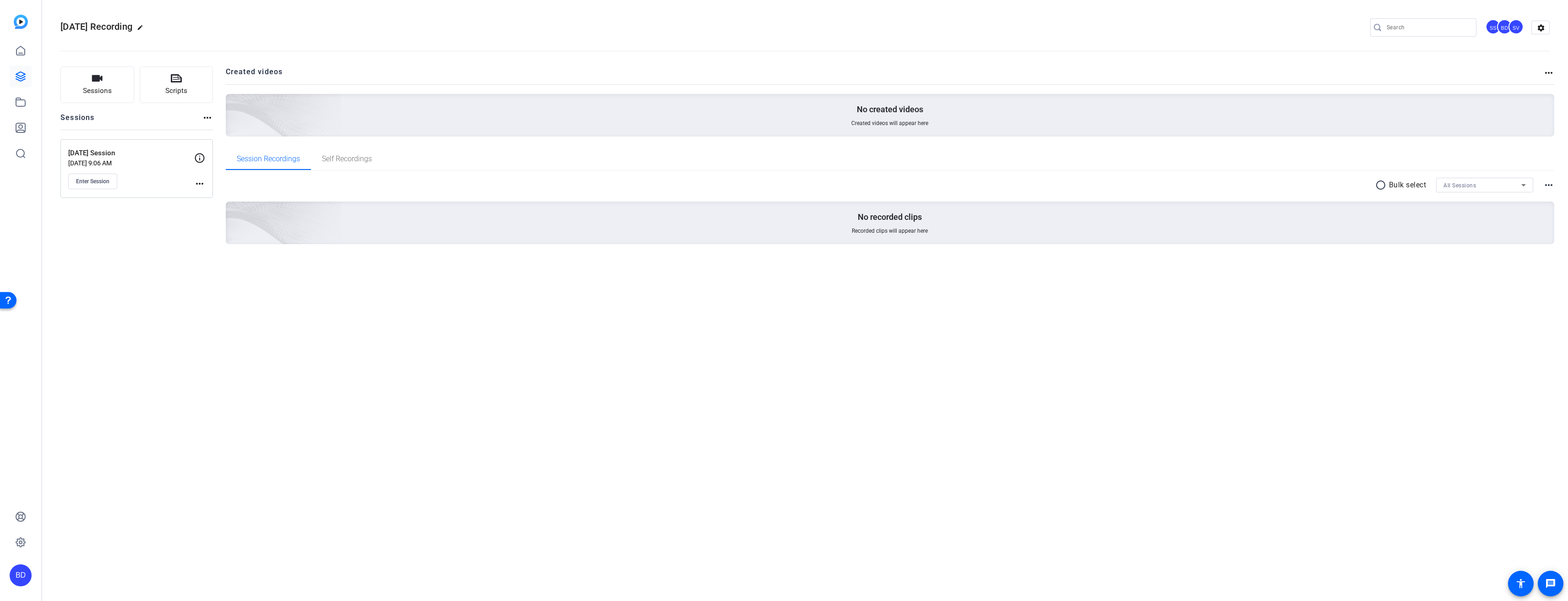
click at [210, 187] on div "[DATE] Session [DATE] 9:06 AM Enter Session more_horiz" at bounding box center [136, 168] width 152 height 59
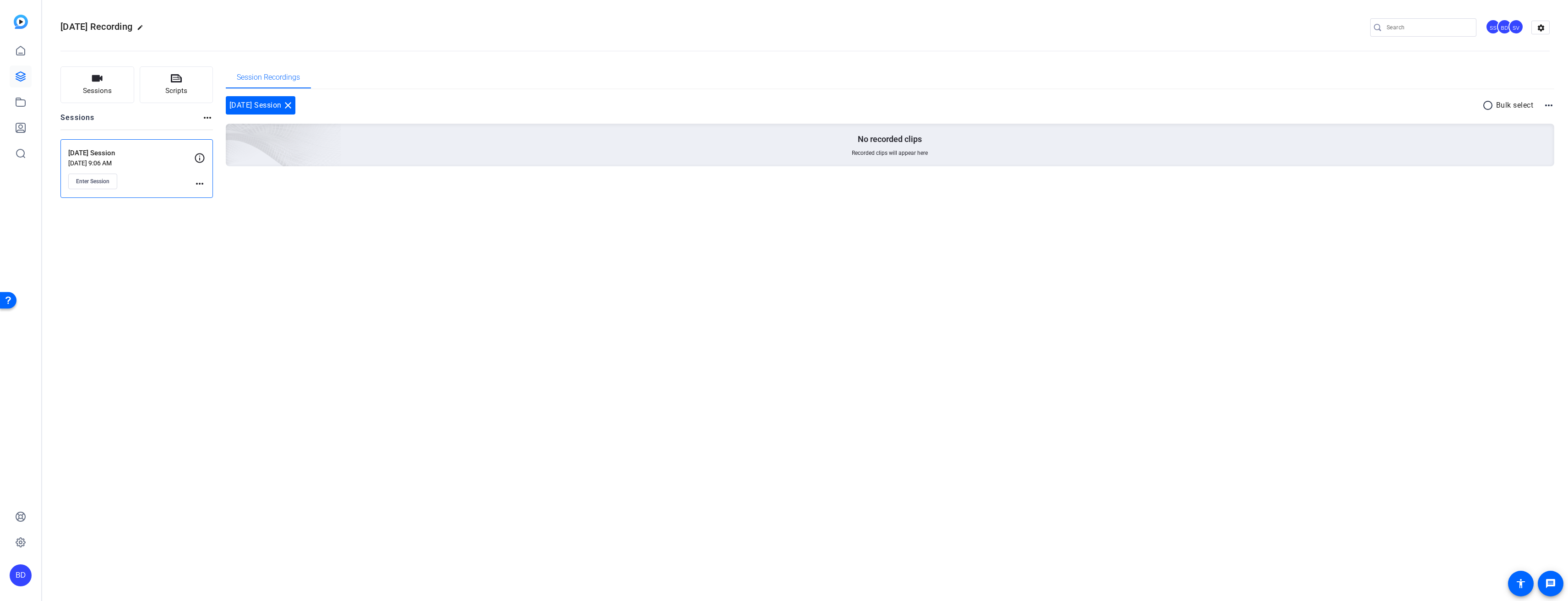
click at [204, 183] on mat-icon "more_horiz" at bounding box center [200, 183] width 11 height 11
click at [207, 194] on span "Edit Session" at bounding box center [222, 197] width 41 height 11
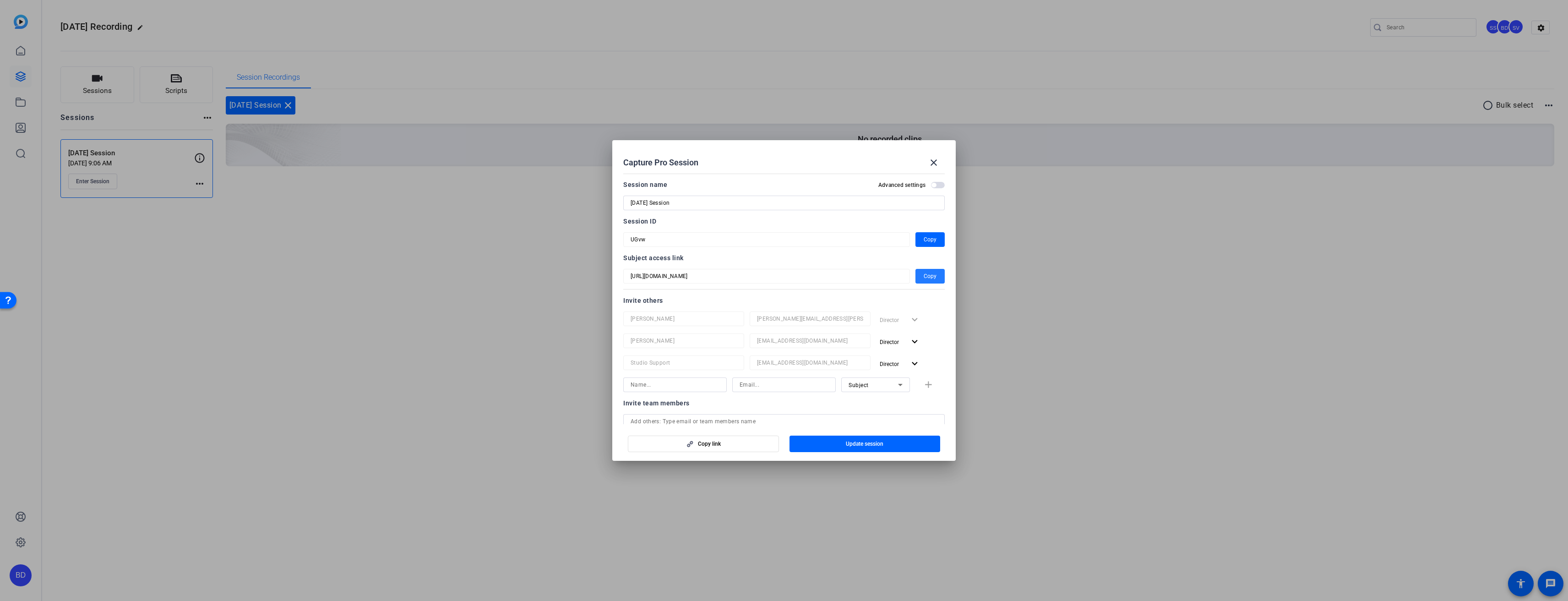
click at [924, 278] on span "Copy" at bounding box center [930, 276] width 13 height 11
click at [933, 161] on mat-icon "close" at bounding box center [934, 163] width 11 height 11
